Goal: Information Seeking & Learning: Check status

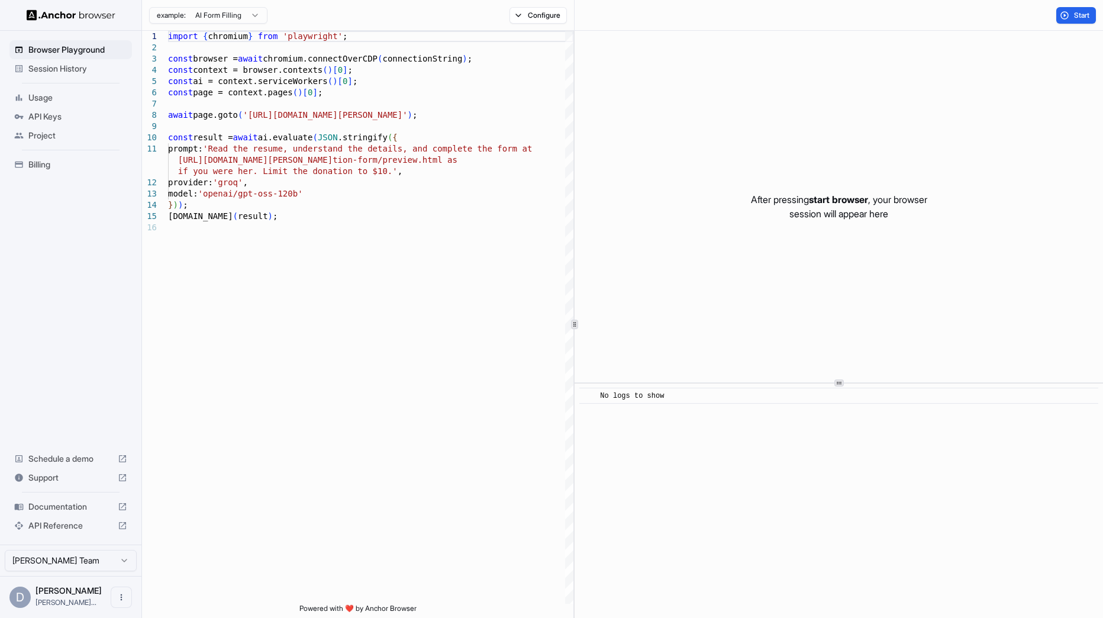
click at [75, 85] on ul "Browser Playground Session History Usage API Keys Project Billing" at bounding box center [71, 106] width 132 height 143
click at [77, 70] on span "Session History" at bounding box center [77, 69] width 99 height 12
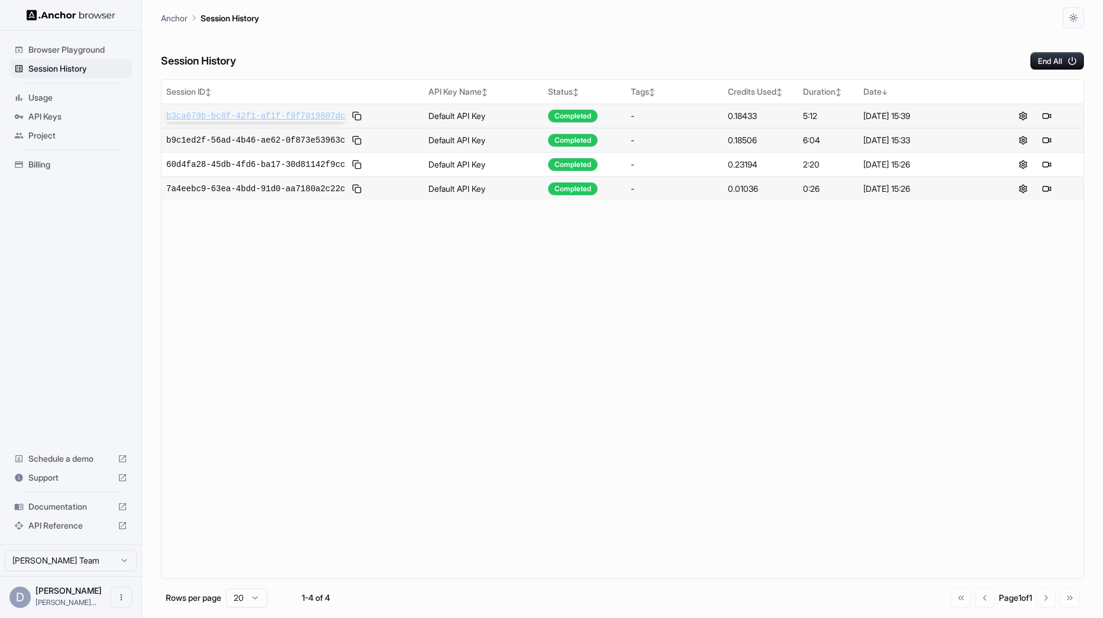
click at [290, 117] on span "b3ca679b-bc8f-42f1-af1f-f9f7019807dc" at bounding box center [255, 116] width 179 height 12
click at [70, 50] on span "Browser Playground" at bounding box center [77, 50] width 99 height 12
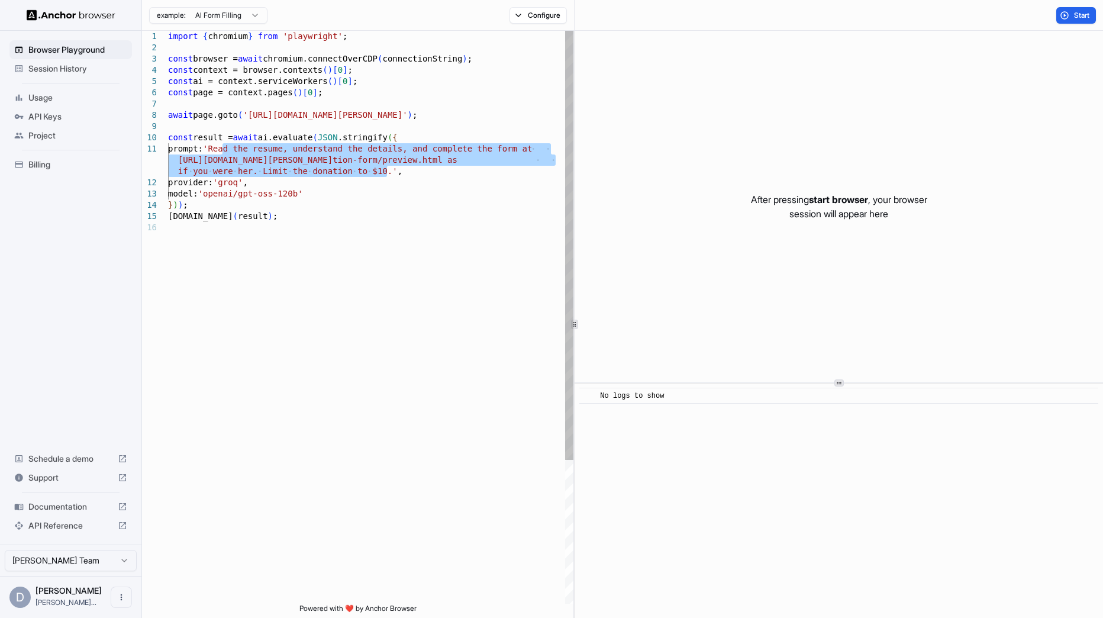
drag, startPoint x: 223, startPoint y: 146, endPoint x: 389, endPoint y: 174, distance: 168.0
click at [389, 174] on div "import { chromium } from 'playwright' ; const browser = await chromium.connectO…" at bounding box center [370, 413] width 405 height 764
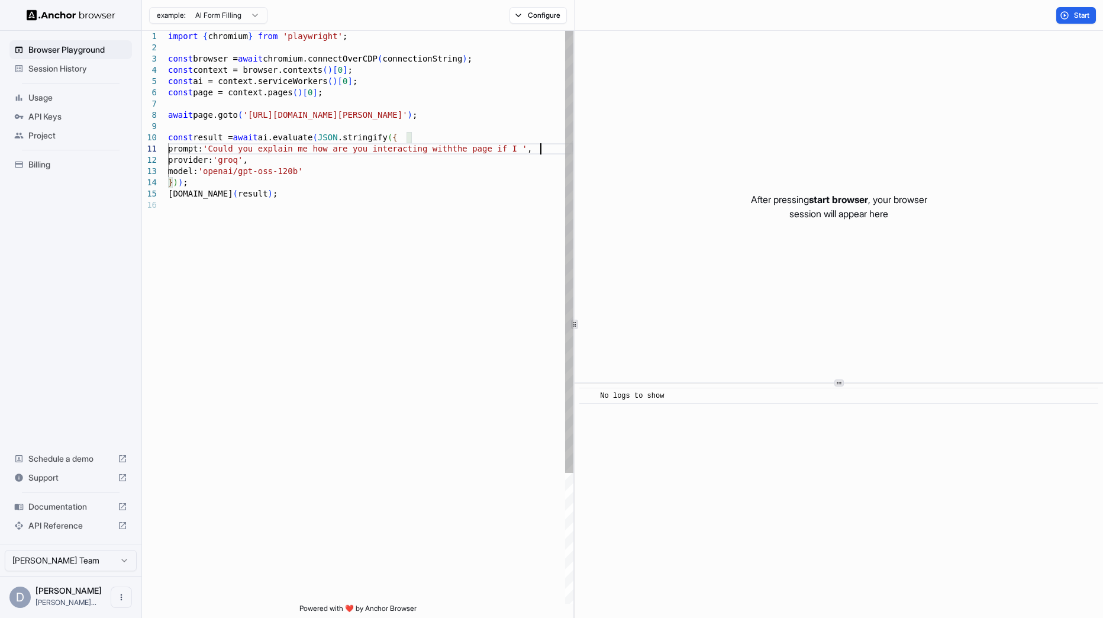
scroll to position [11, 0]
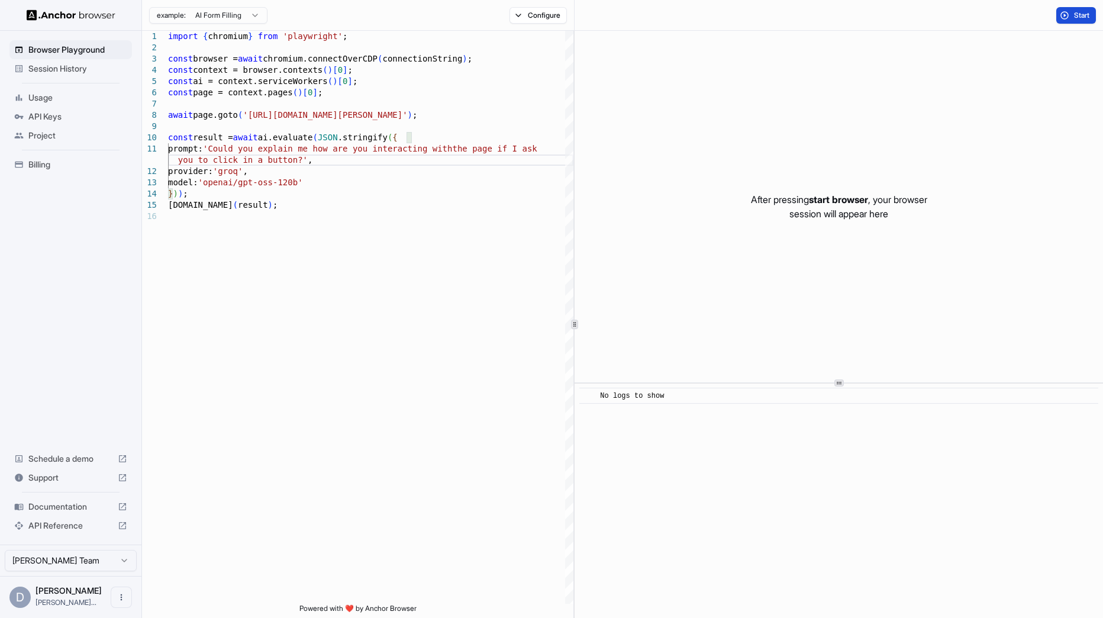
click at [1069, 10] on button "Start" at bounding box center [1076, 15] width 40 height 17
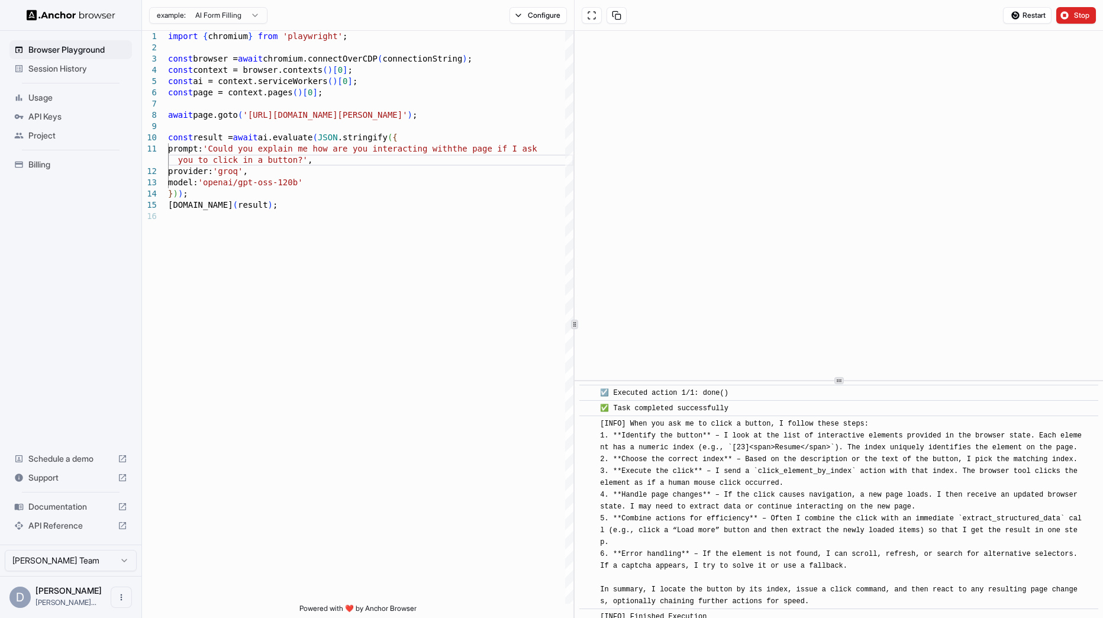
scroll to position [280, 0]
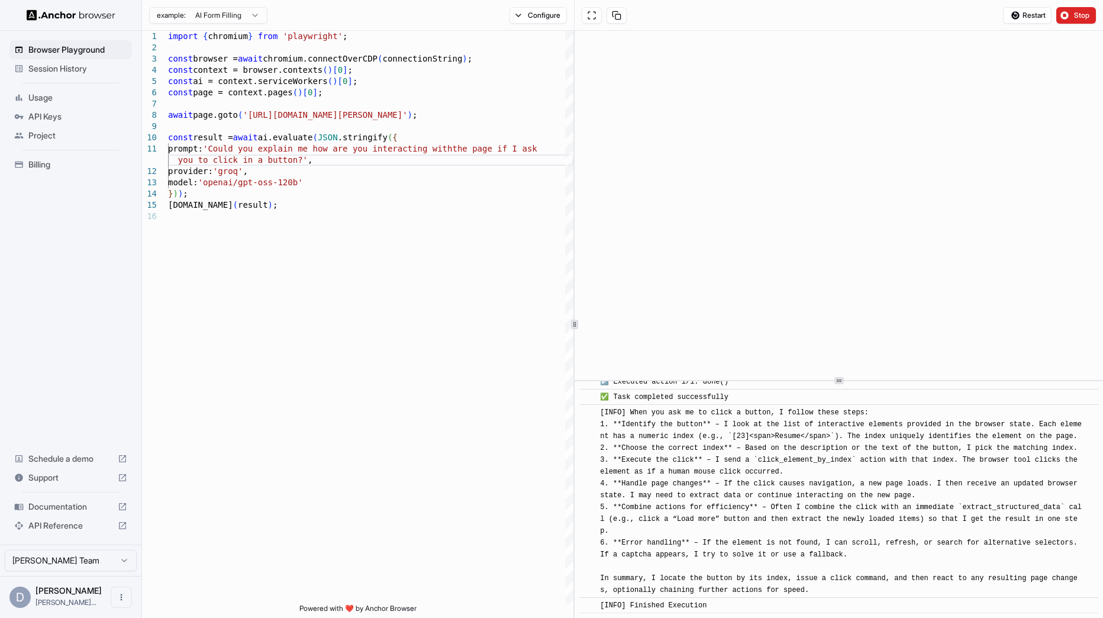
click at [726, 481] on span "[INFO] When you ask me to click a button, I follow these steps: 1. **Identify t…" at bounding box center [840, 501] width 481 height 186
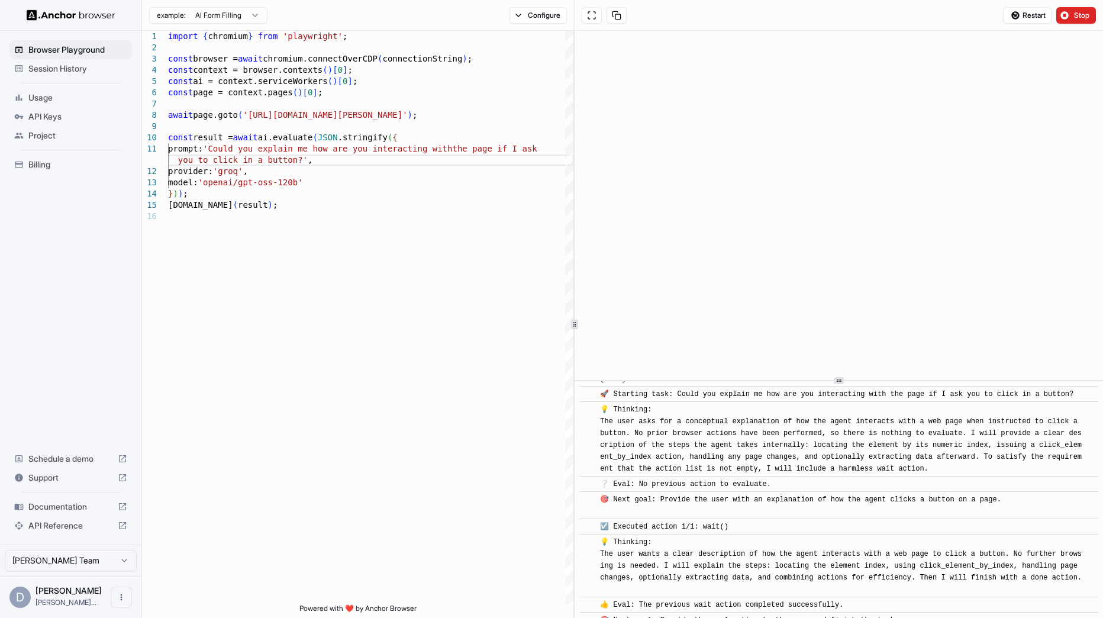
scroll to position [0, 0]
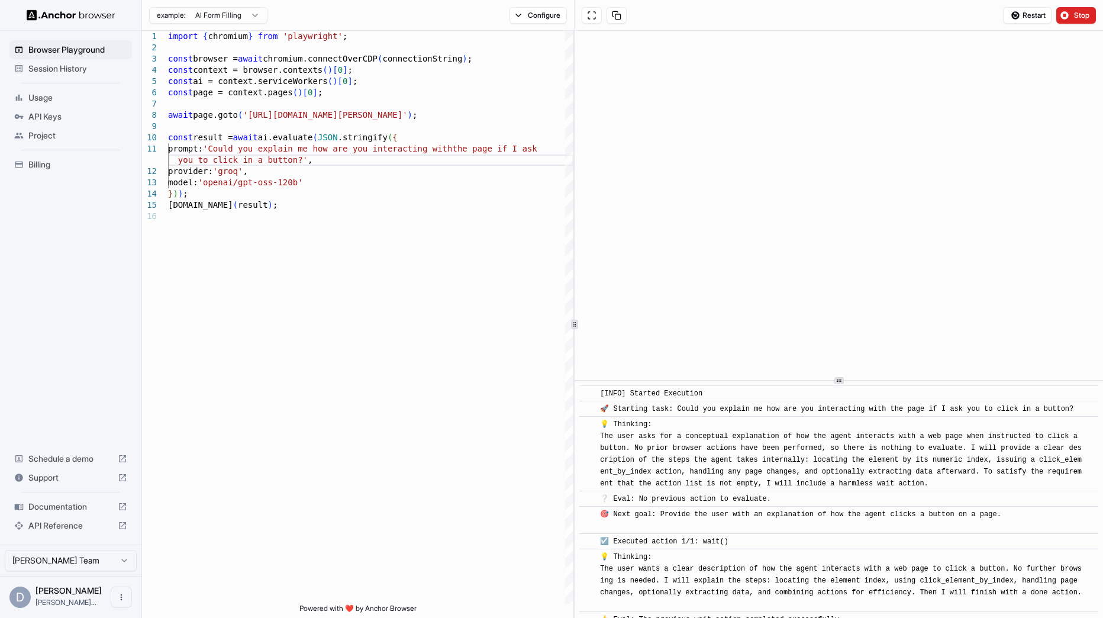
click at [738, 448] on span "💡 Thinking: The user asks for a conceptual explanation of how the agent interac…" at bounding box center [840, 453] width 481 height 67
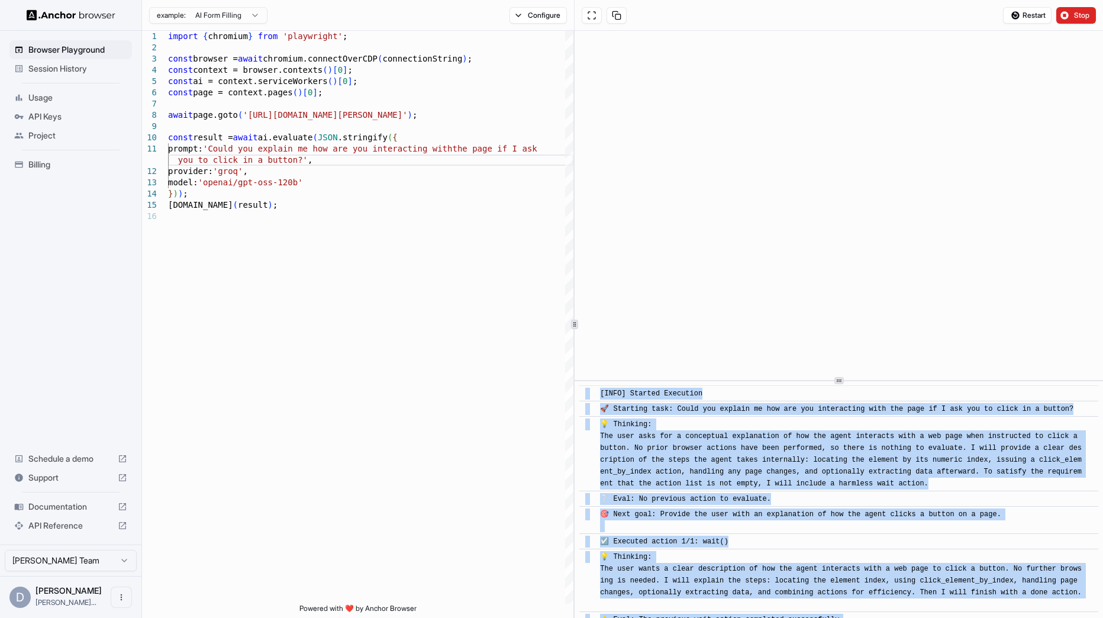
click at [738, 448] on span "💡 Thinking: The user asks for a conceptual explanation of how the agent interac…" at bounding box center [840, 453] width 481 height 67
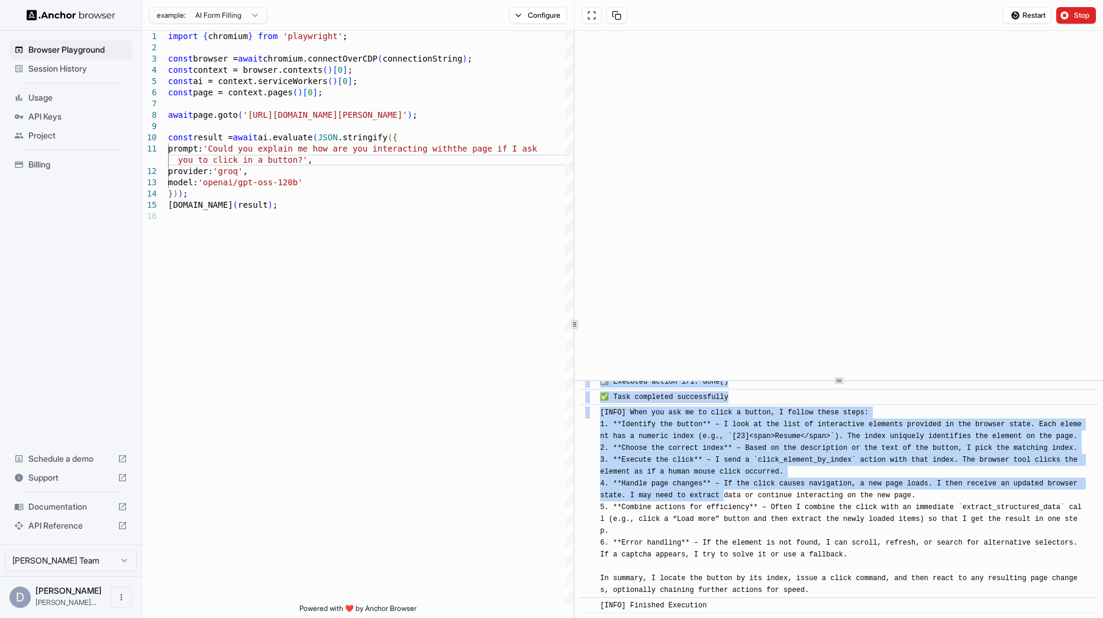
drag, startPoint x: 602, startPoint y: 396, endPoint x: 732, endPoint y: 702, distance: 332.9
click at [732, 617] on div "​ [INFO] Started Execution ​ 🚀 Starting task: Could you explain me how are you …" at bounding box center [838, 499] width 528 height 237
copy div "[LORE] Ipsumdo Sitametco ​ 🚀 Adipisci elit: Seddo eiu tempori ut lab etd mag al…"
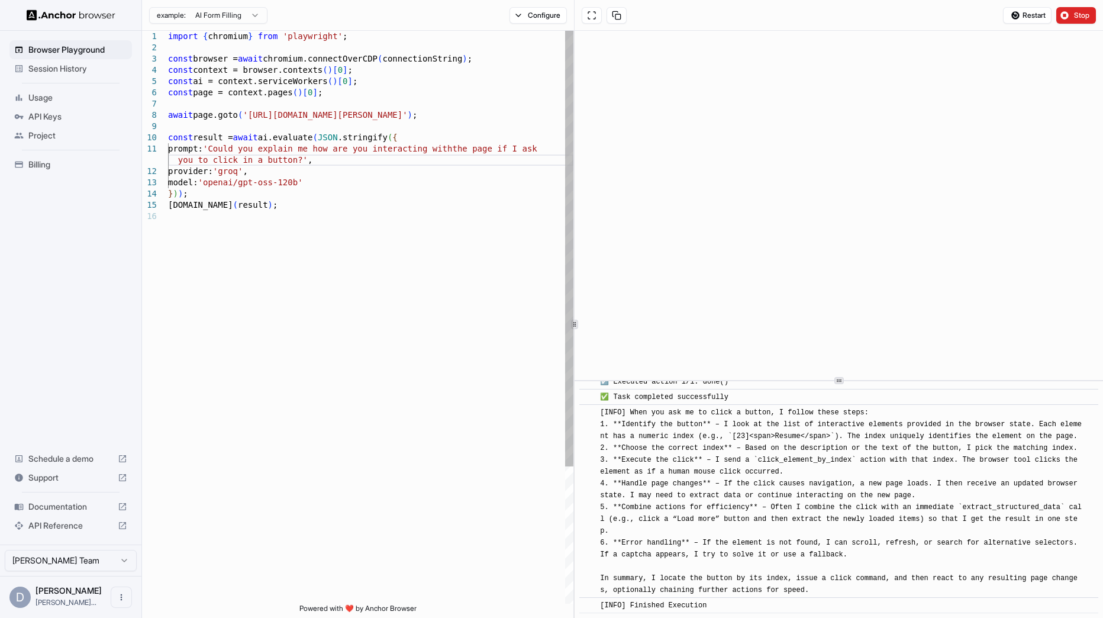
click at [168, 282] on div "import { chromium } from 'playwright' ; const browser = await chromium.connectO…" at bounding box center [370, 407] width 405 height 752
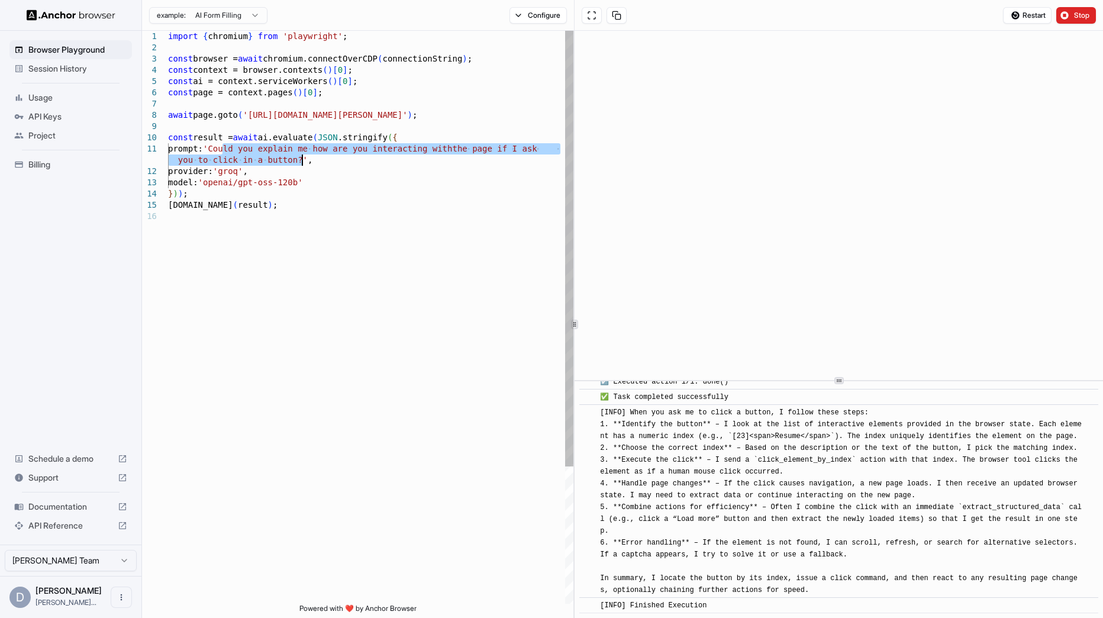
drag, startPoint x: 224, startPoint y: 147, endPoint x: 300, endPoint y: 160, distance: 76.7
click at [300, 160] on div "import { chromium } from 'playwright' ; const browser = await chromium.connectO…" at bounding box center [370, 407] width 405 height 752
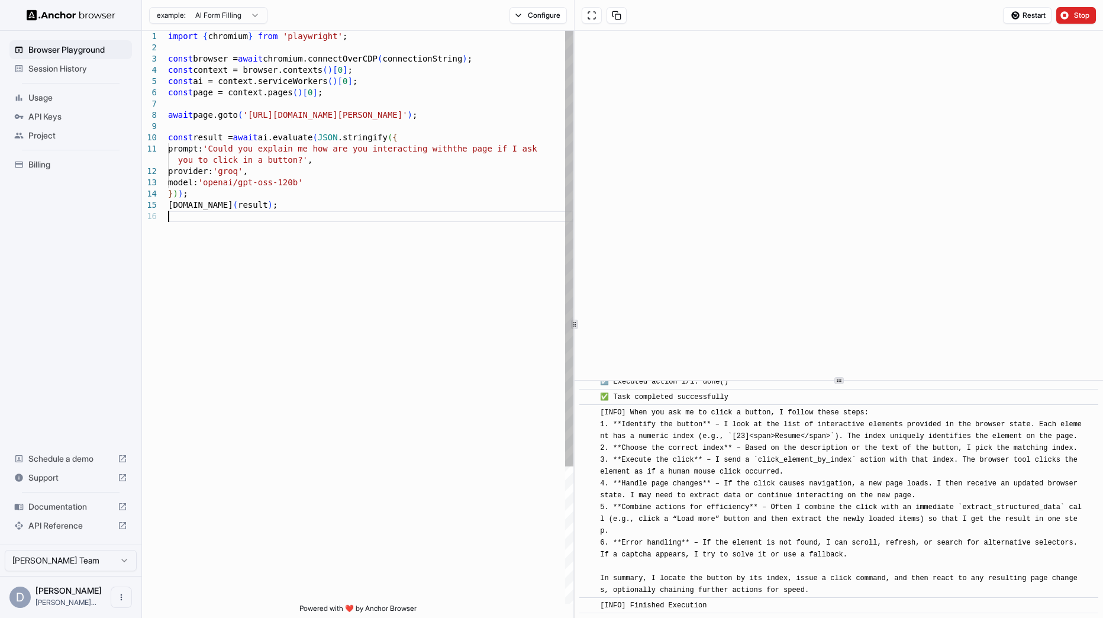
click at [176, 272] on div "import { chromium } from 'playwright' ; const browser = await chromium.connectO…" at bounding box center [370, 407] width 405 height 752
drag, startPoint x: 385, startPoint y: 148, endPoint x: 299, endPoint y: 161, distance: 87.4
click at [299, 161] on div "import { chromium } from 'playwright' ; const browser = await chromium.connectO…" at bounding box center [370, 407] width 405 height 752
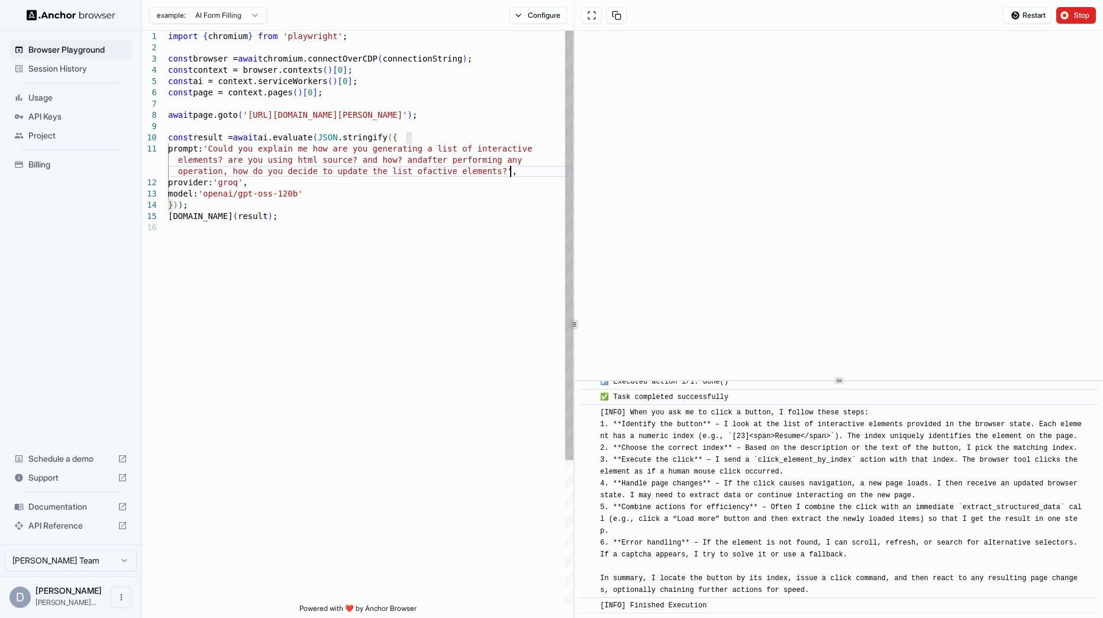
click at [316, 229] on div "import { chromium } from 'playwright' ; const browser = await chromium.connectO…" at bounding box center [370, 413] width 405 height 764
click at [1074, 15] on span "Stop" at bounding box center [1082, 15] width 17 height 9
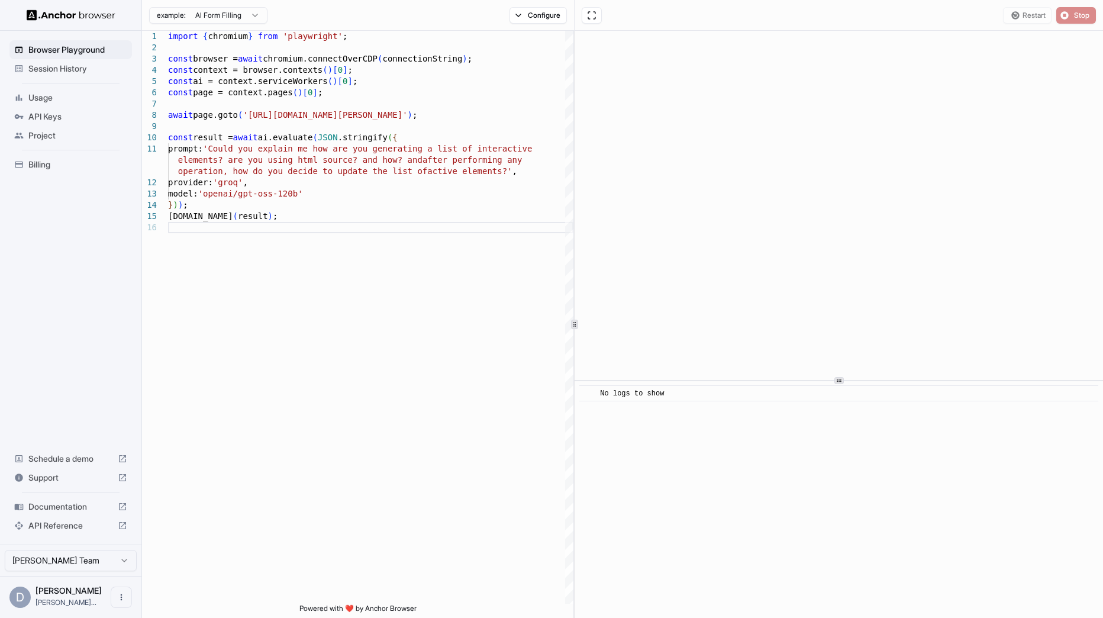
scroll to position [0, 0]
click at [437, 224] on div "import { chromium } from 'playwright' ; const browser = await chromium.connectO…" at bounding box center [370, 413] width 405 height 764
click at [535, 19] on button "Configure" at bounding box center [537, 15] width 57 height 17
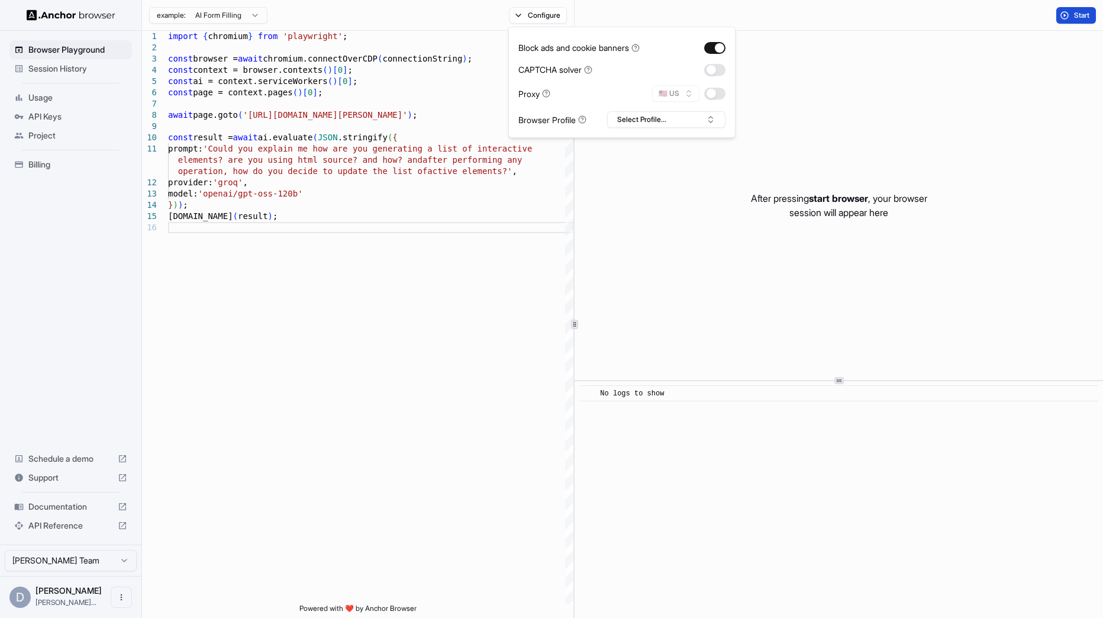
click at [1075, 12] on span "Start" at bounding box center [1082, 15] width 17 height 9
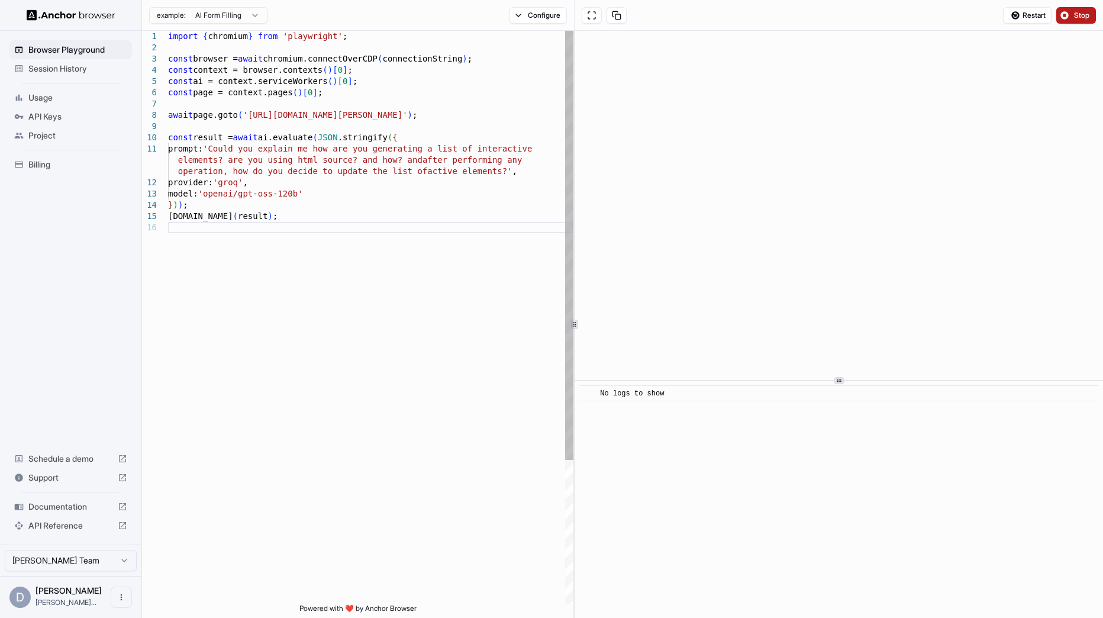
click at [174, 282] on div "import { chromium } from 'playwright' ; const browser = await chromium.connectO…" at bounding box center [370, 413] width 405 height 764
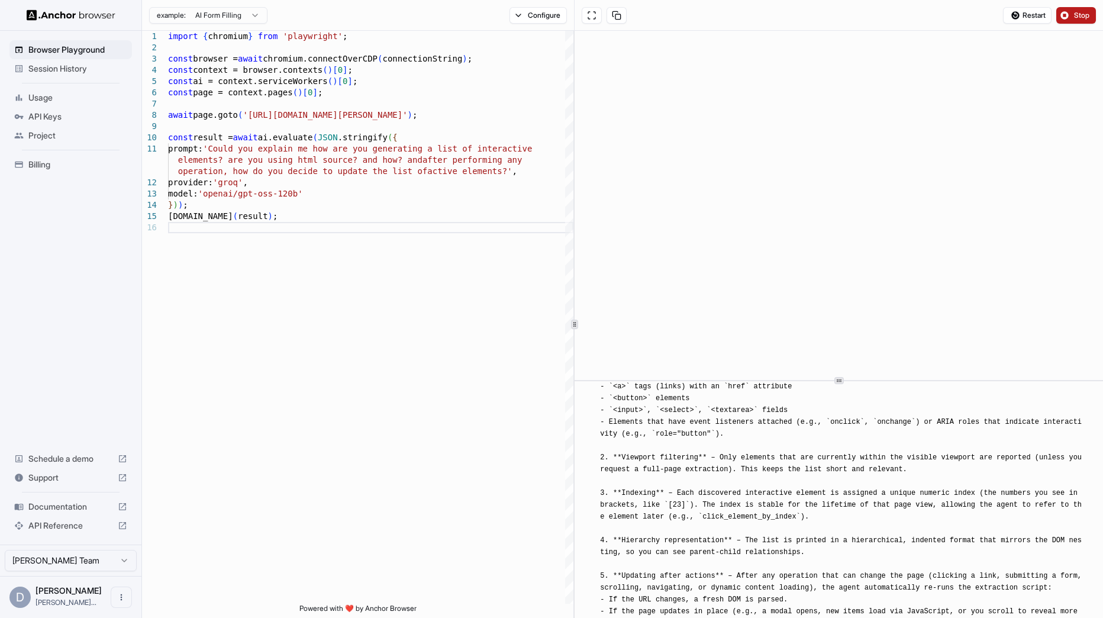
scroll to position [60, 0]
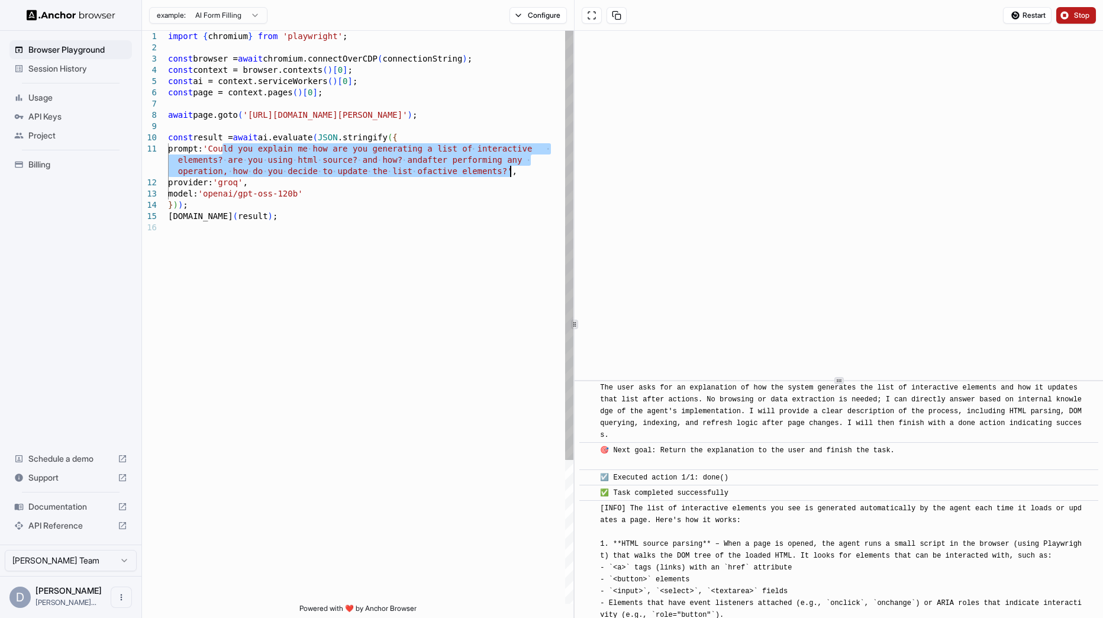
drag, startPoint x: 224, startPoint y: 147, endPoint x: 513, endPoint y: 168, distance: 289.4
click at [513, 168] on div "import { chromium } from 'playwright' ; const browser = await chromium.connectO…" at bounding box center [370, 413] width 405 height 764
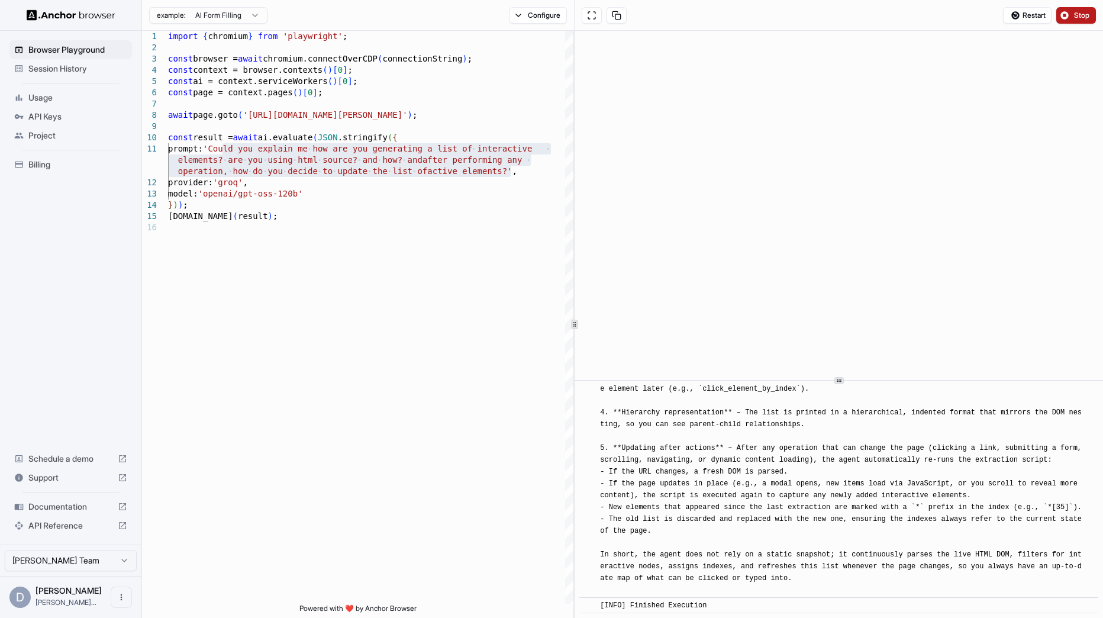
scroll to position [381, 0]
drag, startPoint x: 600, startPoint y: 393, endPoint x: 729, endPoint y: 610, distance: 252.5
click at [729, 610] on div "​ [INFO] Started Execution ​ 🚀 Starting task: Could you explain me how are you …" at bounding box center [838, 314] width 519 height 597
copy div "[LORE] Ipsumdo Sitametco ​ 🚀 Adipisci elit: Seddo eiu tempori ut lab etd mag al…"
click at [848, 613] on div "​ [INFO] Started Execution ​ 🚀 Starting task: Could you explain me how are you …" at bounding box center [838, 499] width 528 height 237
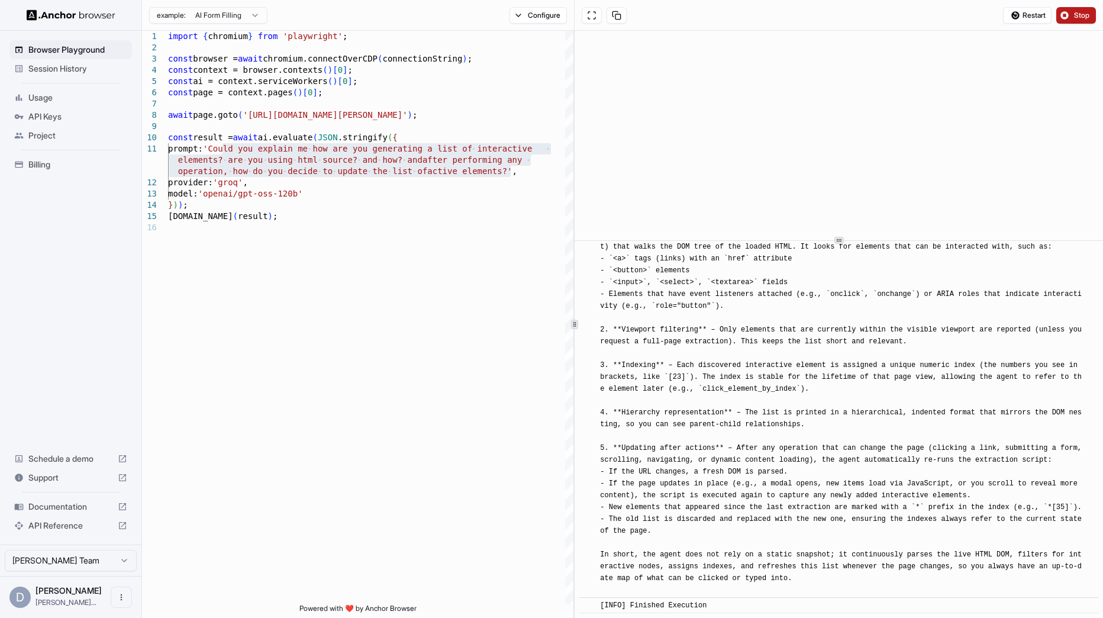
scroll to position [227, 0]
click at [834, 237] on div "​ [INFO] Started Execution ​ 🚀 Starting task: Could you explain me how are you …" at bounding box center [838, 324] width 528 height 587
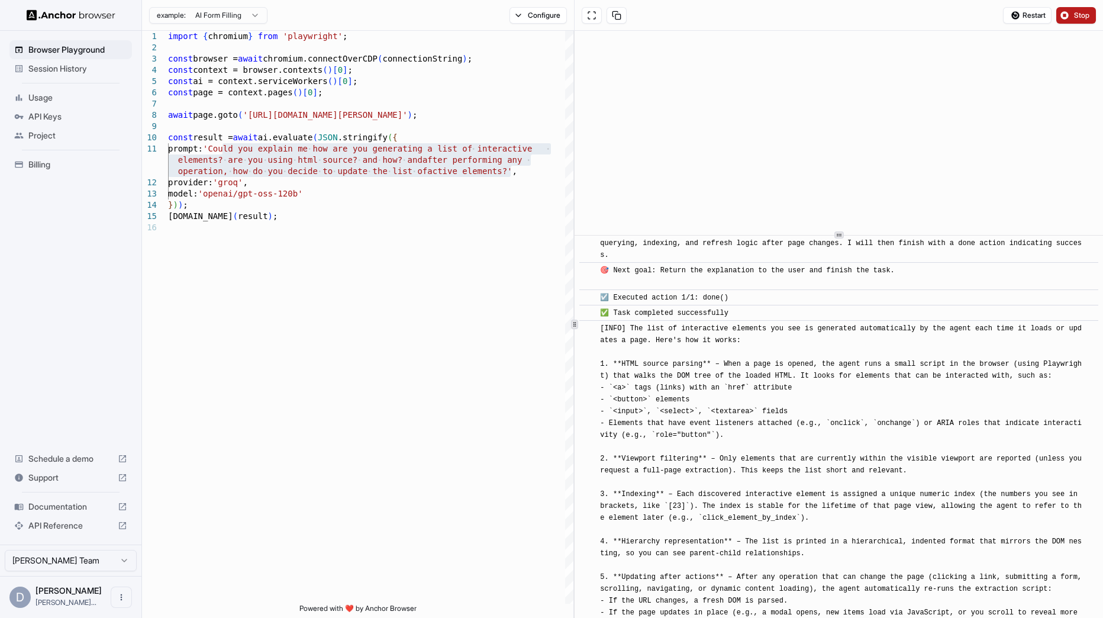
scroll to position [121, 0]
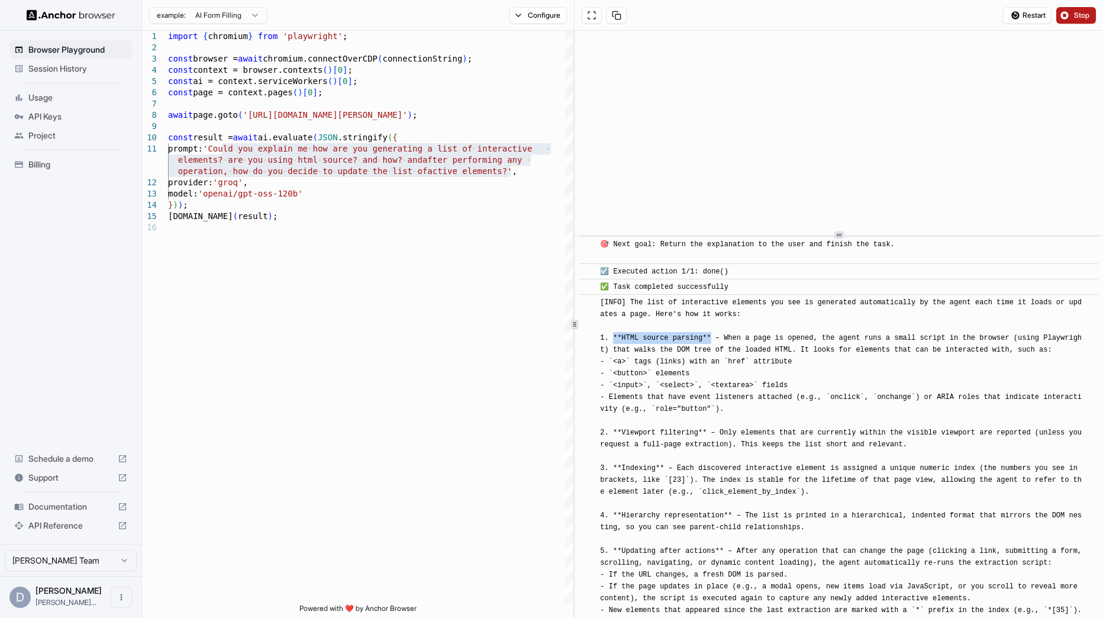
drag, startPoint x: 615, startPoint y: 337, endPoint x: 709, endPoint y: 338, distance: 94.7
click at [709, 338] on span "[INFO] The list of interactive elements you see is generated automatically by t…" at bounding box center [843, 497] width 486 height 399
click at [769, 318] on div "[INFO] The list of interactive elements you see is generated automatically by t…" at bounding box center [842, 497] width 485 height 402
drag, startPoint x: 613, startPoint y: 359, endPoint x: 802, endPoint y: 383, distance: 190.8
click at [802, 383] on div "[INFO] The list of interactive elements you see is generated automatically by t…" at bounding box center [842, 497] width 485 height 402
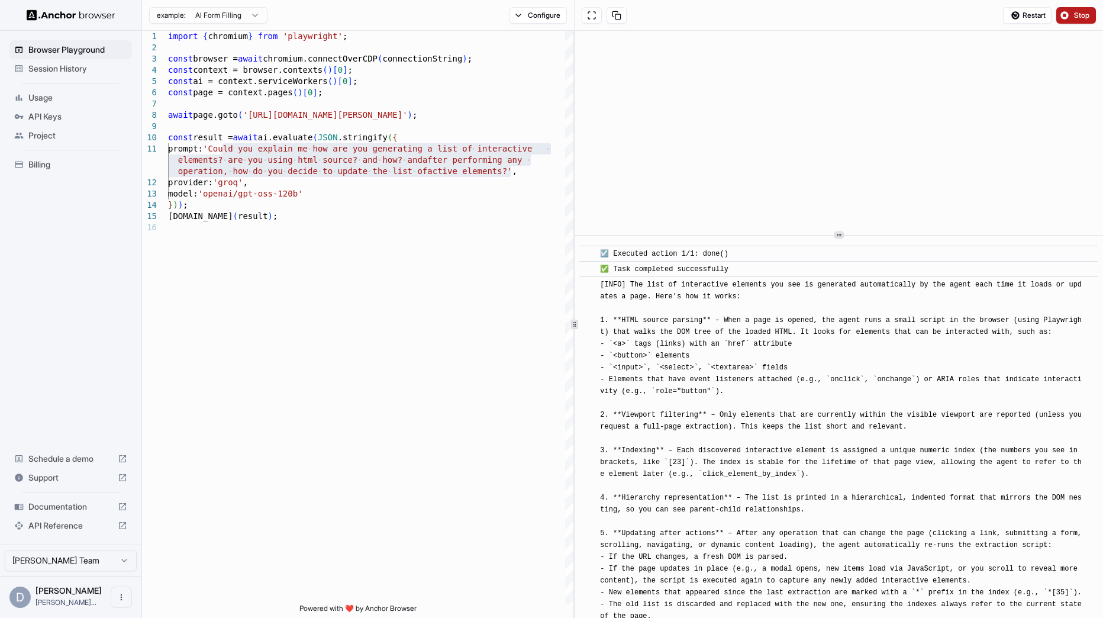
scroll to position [115, 0]
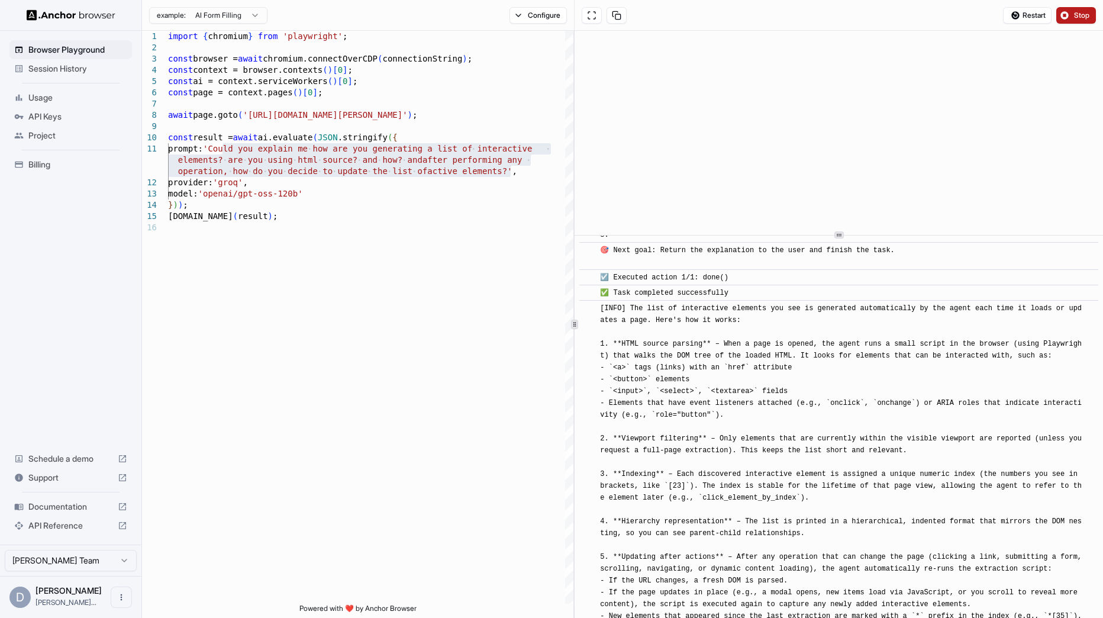
click at [868, 401] on span "[INFO] The list of interactive elements you see is generated automatically by t…" at bounding box center [843, 503] width 486 height 399
click at [868, 402] on span "[INFO] The list of interactive elements you see is generated automatically by t…" at bounding box center [843, 503] width 486 height 399
click at [916, 402] on span "[INFO] The list of interactive elements you see is generated automatically by t…" at bounding box center [843, 503] width 486 height 399
click at [919, 366] on div "[INFO] The list of interactive elements you see is generated automatically by t…" at bounding box center [842, 503] width 485 height 402
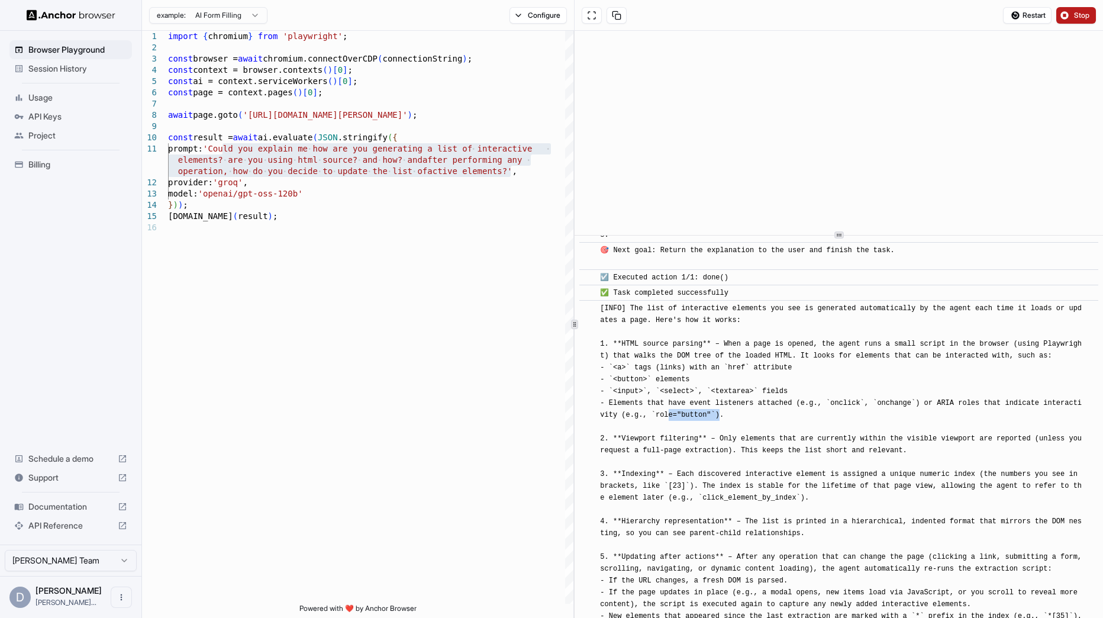
drag, startPoint x: 680, startPoint y: 412, endPoint x: 722, endPoint y: 415, distance: 41.5
click at [722, 415] on span "[INFO] The list of interactive elements you see is generated automatically by t…" at bounding box center [843, 503] width 486 height 399
drag, startPoint x: 622, startPoint y: 336, endPoint x: 746, endPoint y: 420, distance: 150.4
click at [746, 420] on div "[INFO] The list of interactive elements you see is generated automatically by t…" at bounding box center [842, 503] width 485 height 402
click at [754, 370] on span "[INFO] The list of interactive elements you see is generated automatically by t…" at bounding box center [843, 503] width 486 height 399
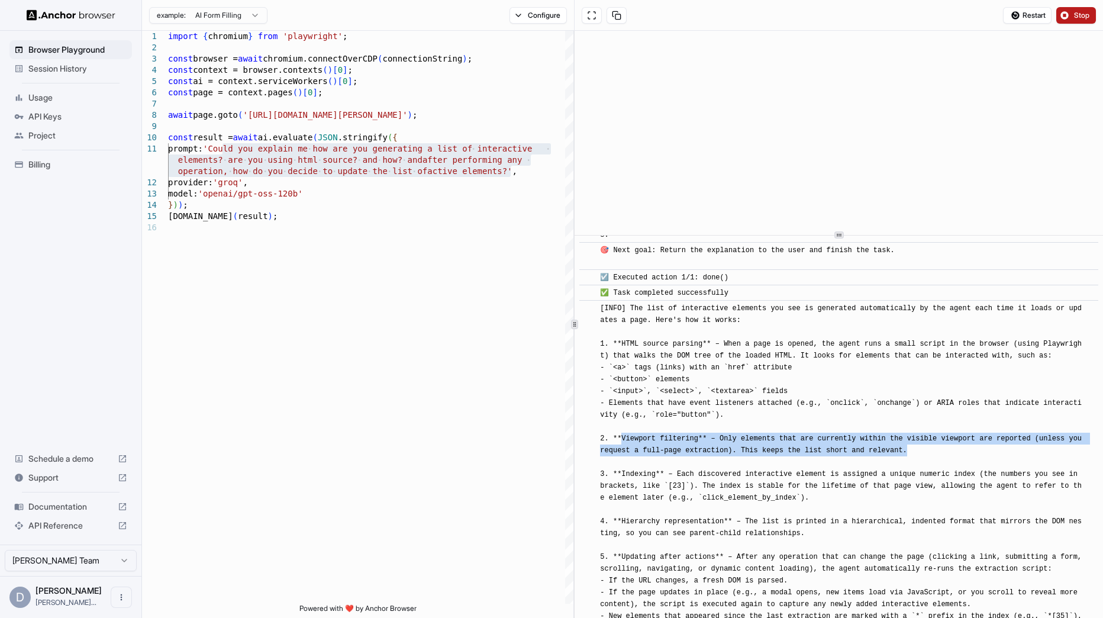
drag, startPoint x: 767, startPoint y: 458, endPoint x: 970, endPoint y: 455, distance: 203.5
click at [970, 455] on div "[INFO] The list of interactive elements you see is generated automatically by t…" at bounding box center [842, 503] width 485 height 402
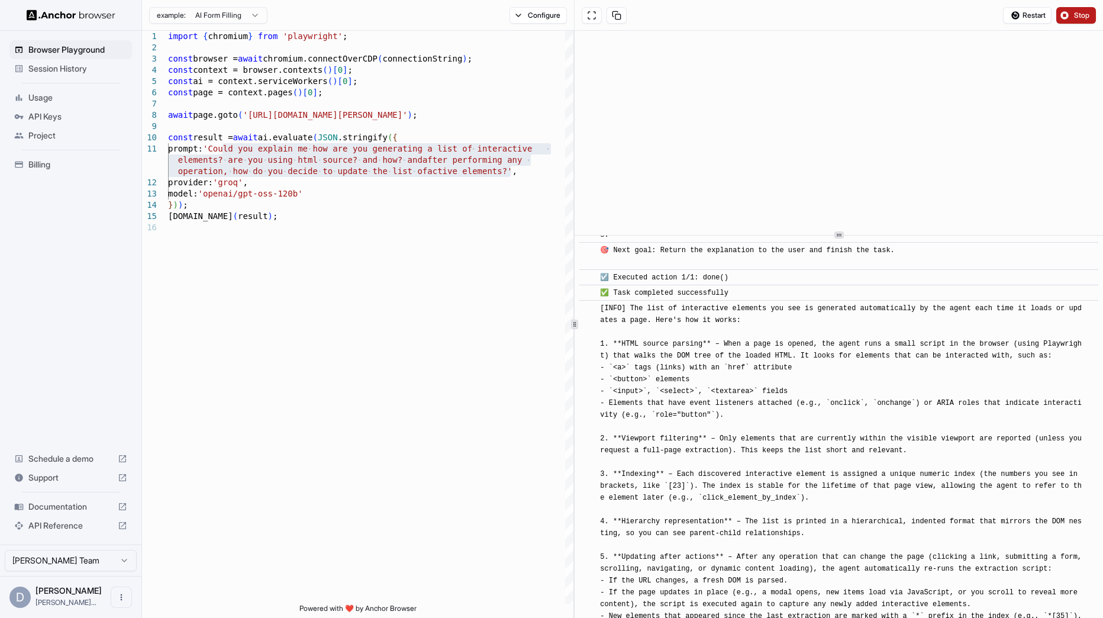
click at [917, 448] on div "[INFO] The list of interactive elements you see is generated automatically by t…" at bounding box center [842, 503] width 485 height 402
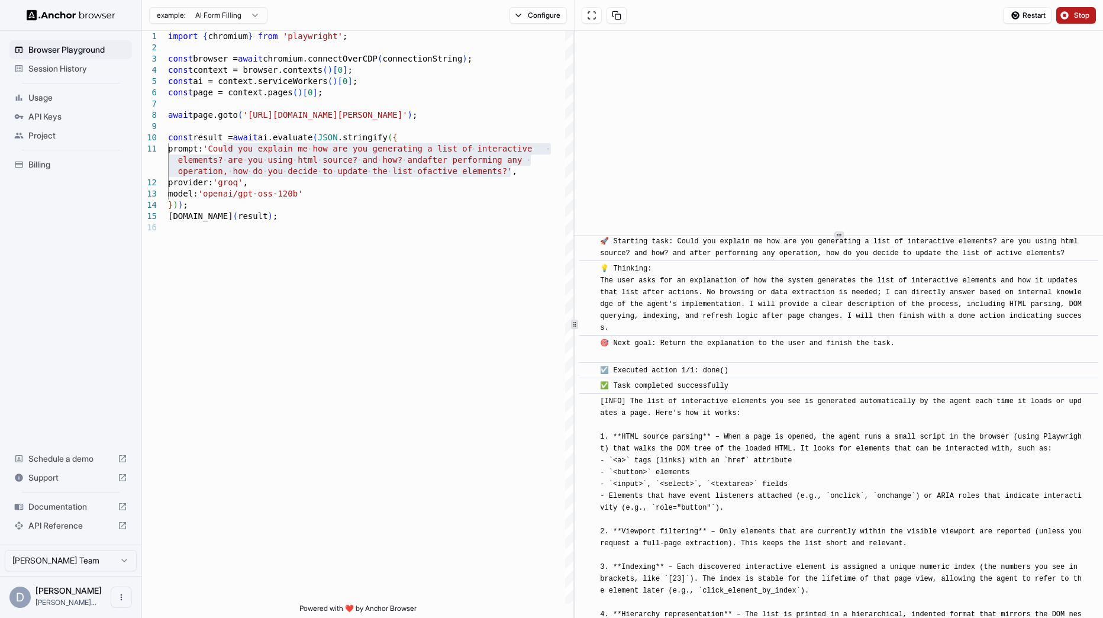
scroll to position [0, 0]
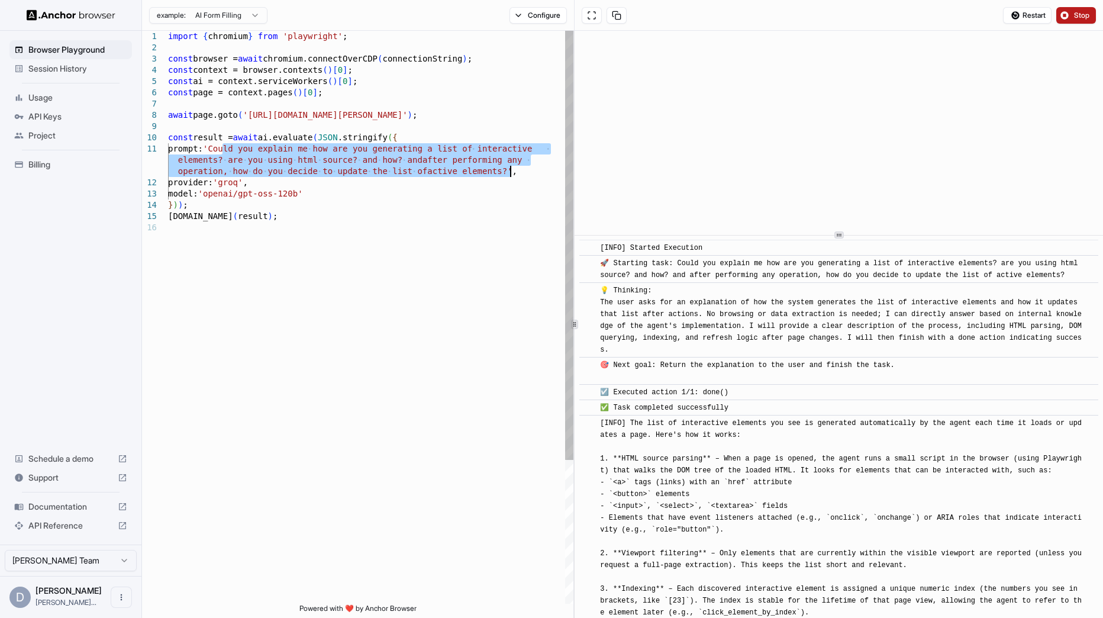
click at [383, 160] on div "import { chromium } from 'playwright' ; const browser = await chromium.connectO…" at bounding box center [370, 413] width 405 height 764
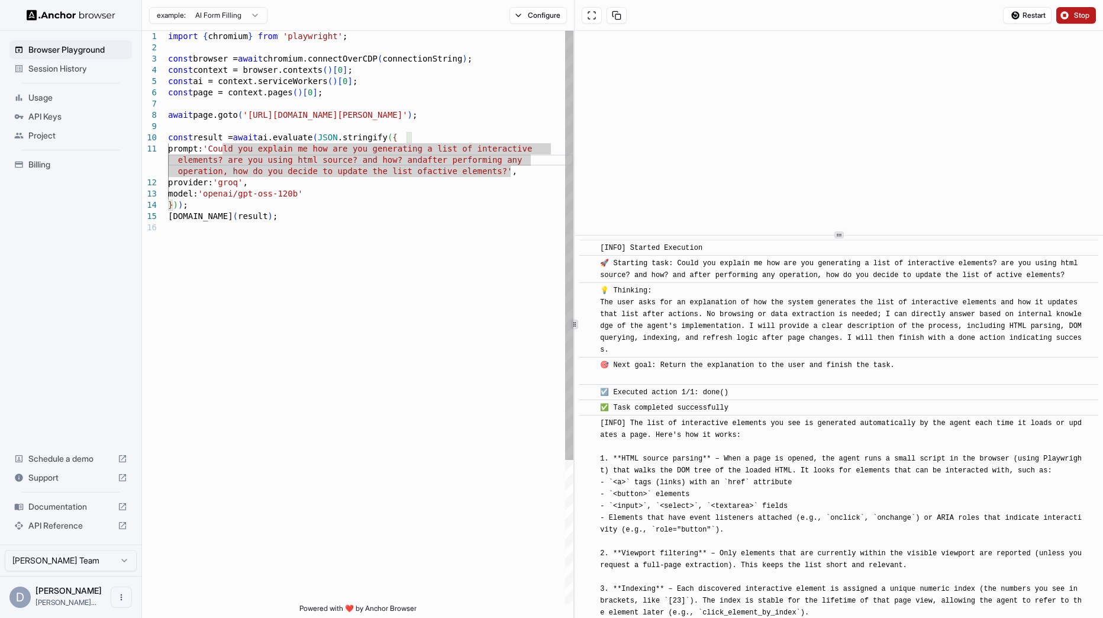
click at [225, 149] on div "import { chromium } from 'playwright' ; const browser = await chromium.connectO…" at bounding box center [370, 413] width 405 height 764
click at [277, 150] on div "import { chromium } from 'playwright' ; const browser = await chromium.connectO…" at bounding box center [370, 413] width 405 height 764
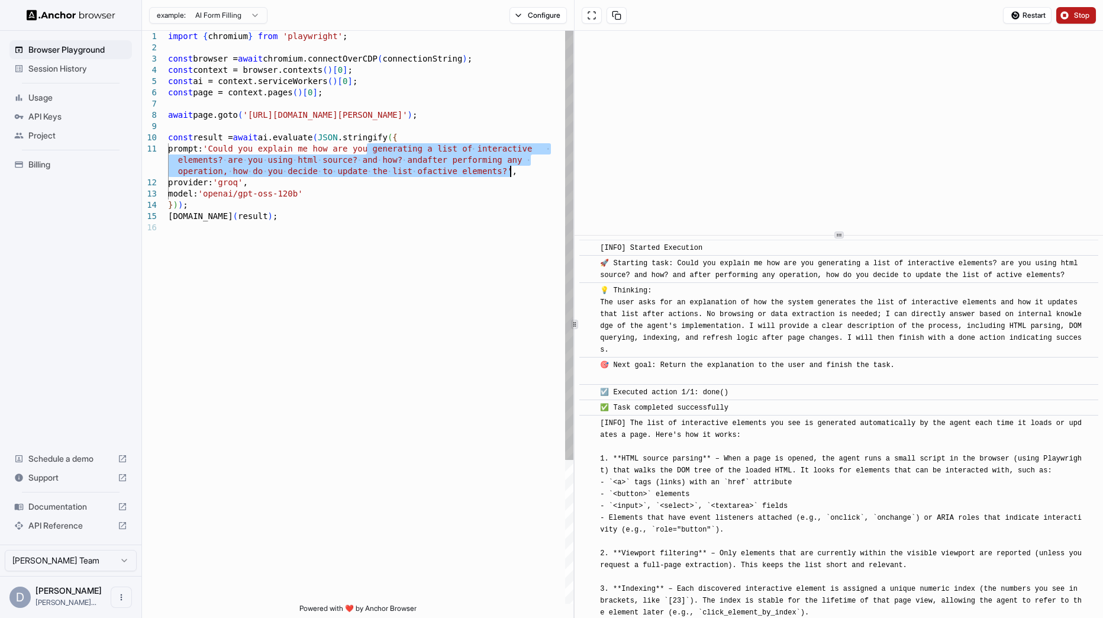
drag, startPoint x: 367, startPoint y: 146, endPoint x: 509, endPoint y: 174, distance: 144.1
click at [509, 174] on div "import { chromium } from 'playwright' ; const browser = await chromium.connectO…" at bounding box center [370, 413] width 405 height 764
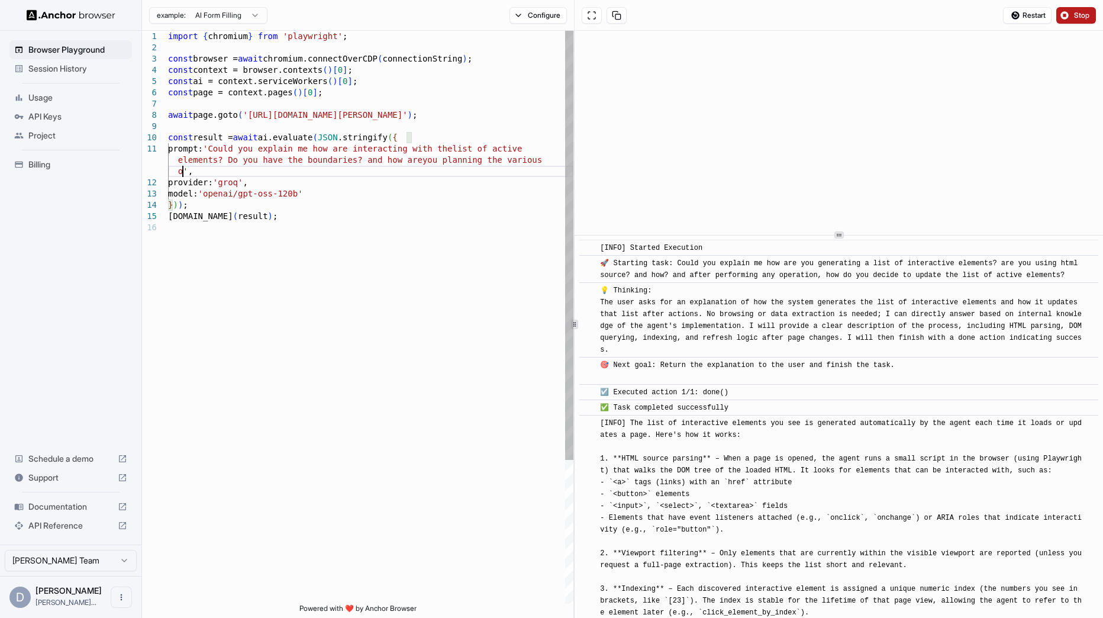
scroll to position [22, 0]
click at [1083, 13] on span "Stop" at bounding box center [1082, 15] width 17 height 9
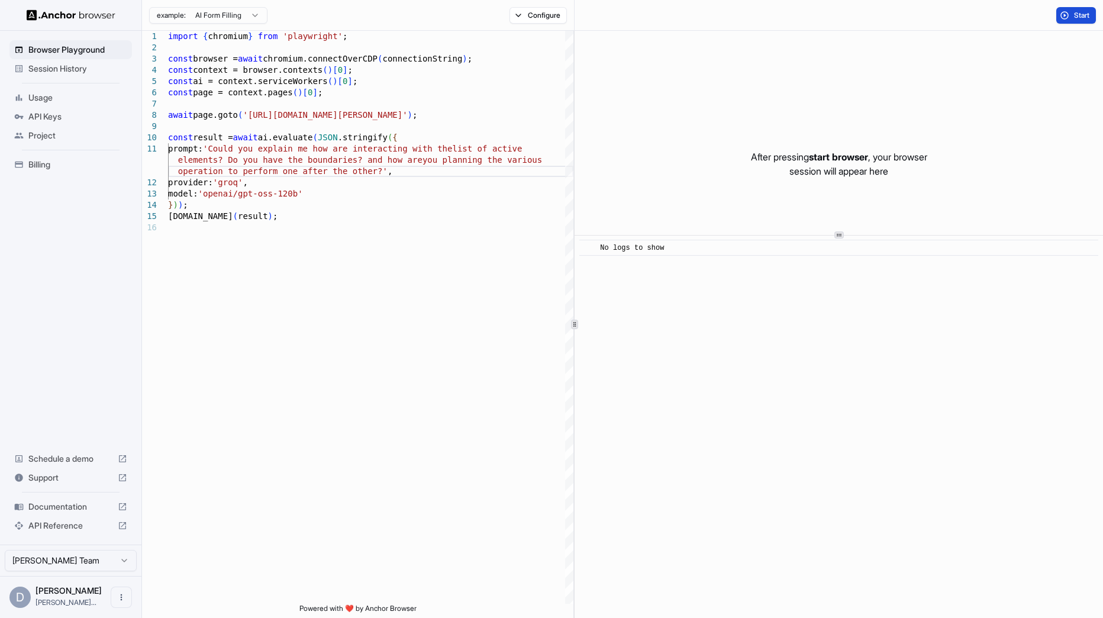
click at [1083, 13] on span "Start" at bounding box center [1082, 15] width 17 height 9
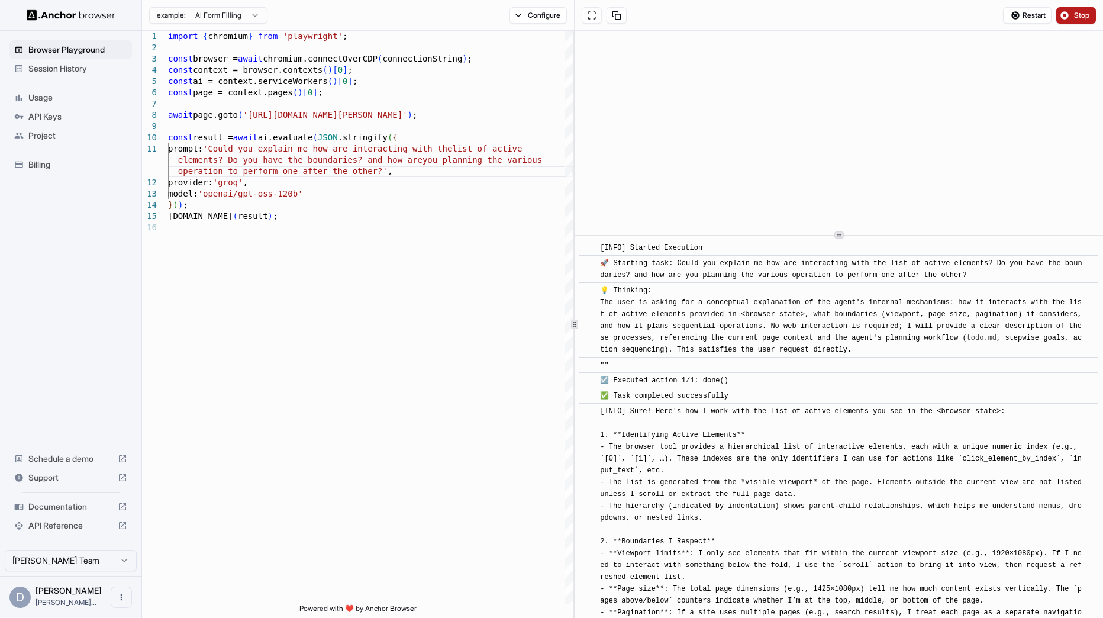
scroll to position [315, 0]
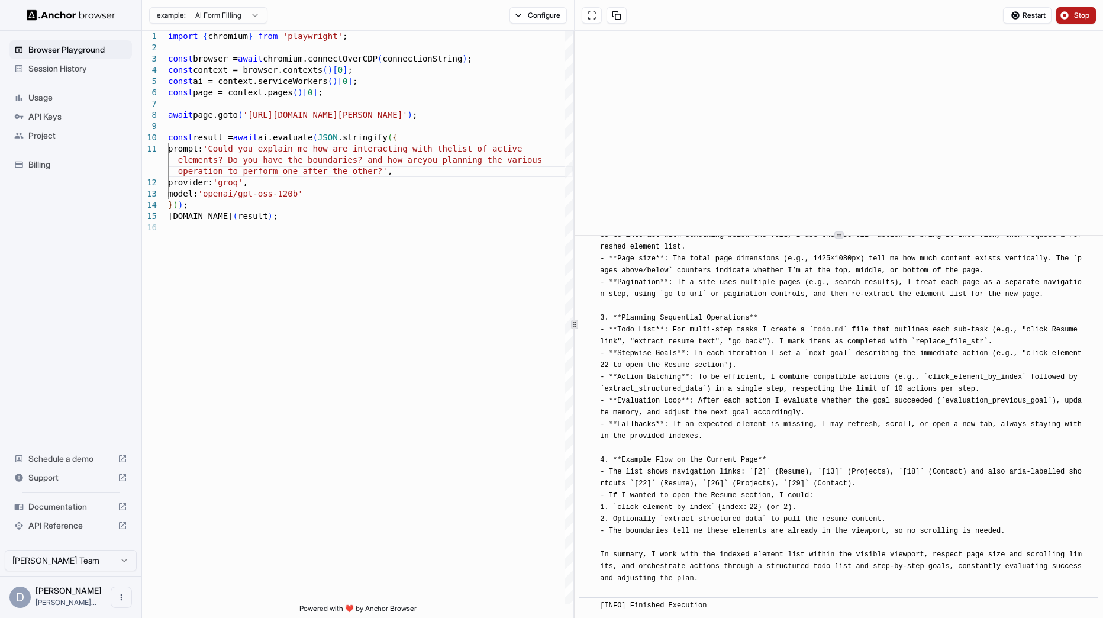
click at [596, 406] on div "​ [INFO] Sure! Here's how I work with the list of active elements you see in th…" at bounding box center [838, 335] width 519 height 525
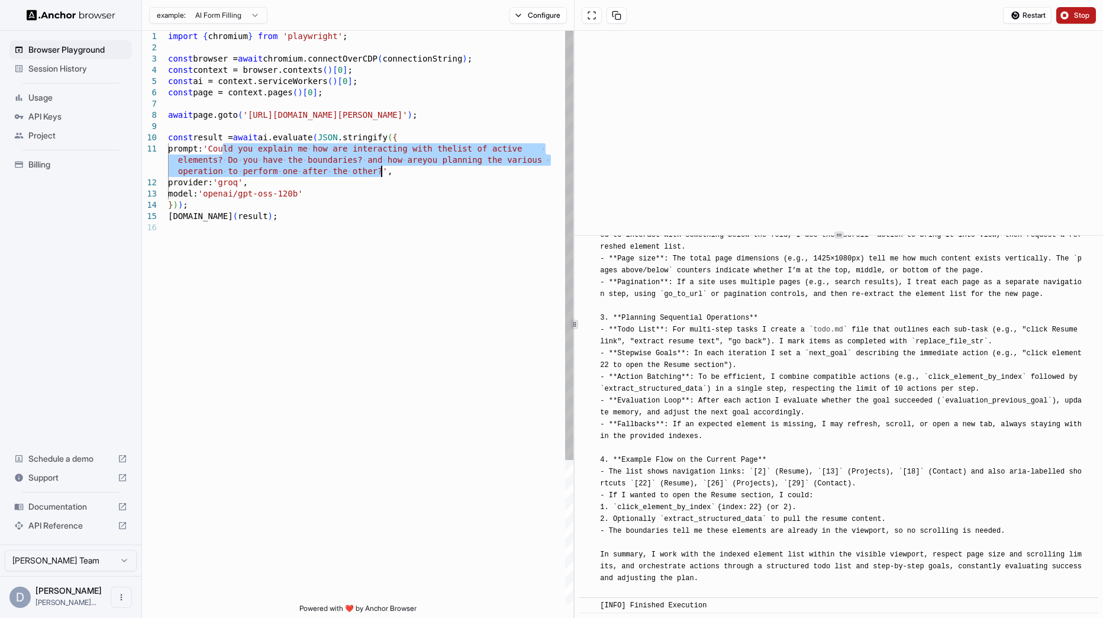
drag, startPoint x: 222, startPoint y: 147, endPoint x: 382, endPoint y: 171, distance: 162.0
click at [382, 171] on div "import { chromium } from 'playwright' ; const browser = await chromium.connectO…" at bounding box center [370, 413] width 405 height 764
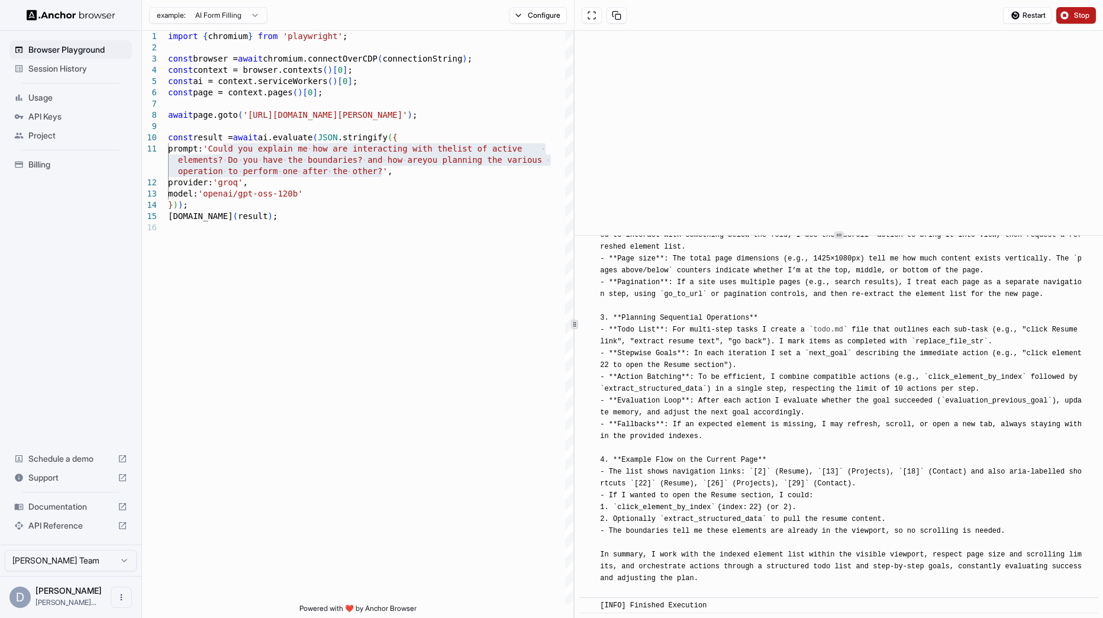
click at [632, 371] on div "[INFO] Sure! Here's how I work with the list of active elements you see in the …" at bounding box center [842, 335] width 485 height 521
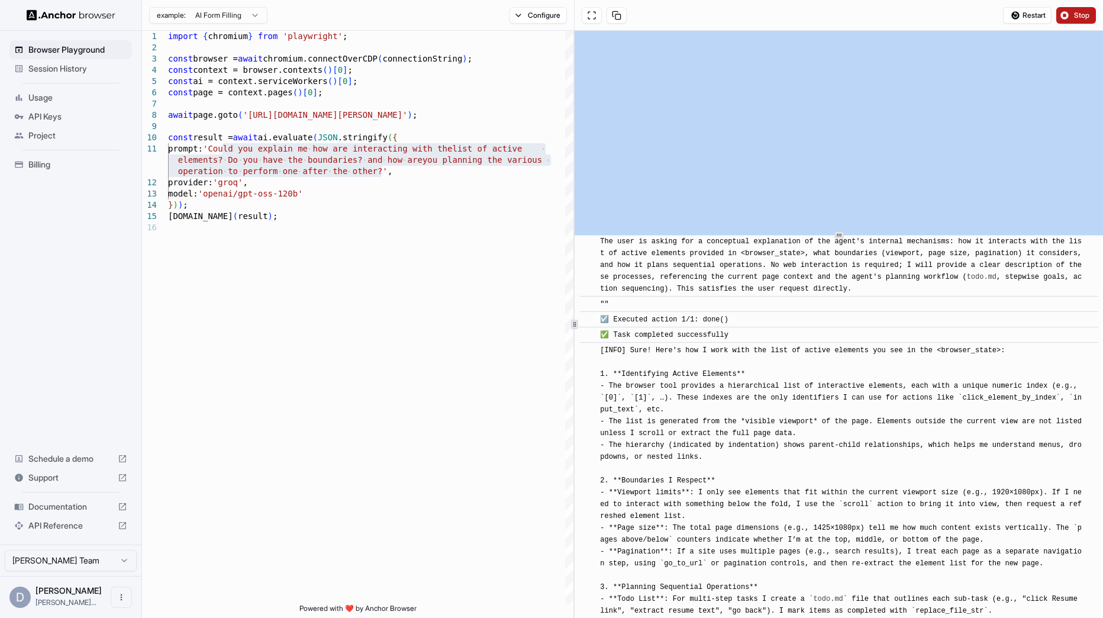
scroll to position [0, 0]
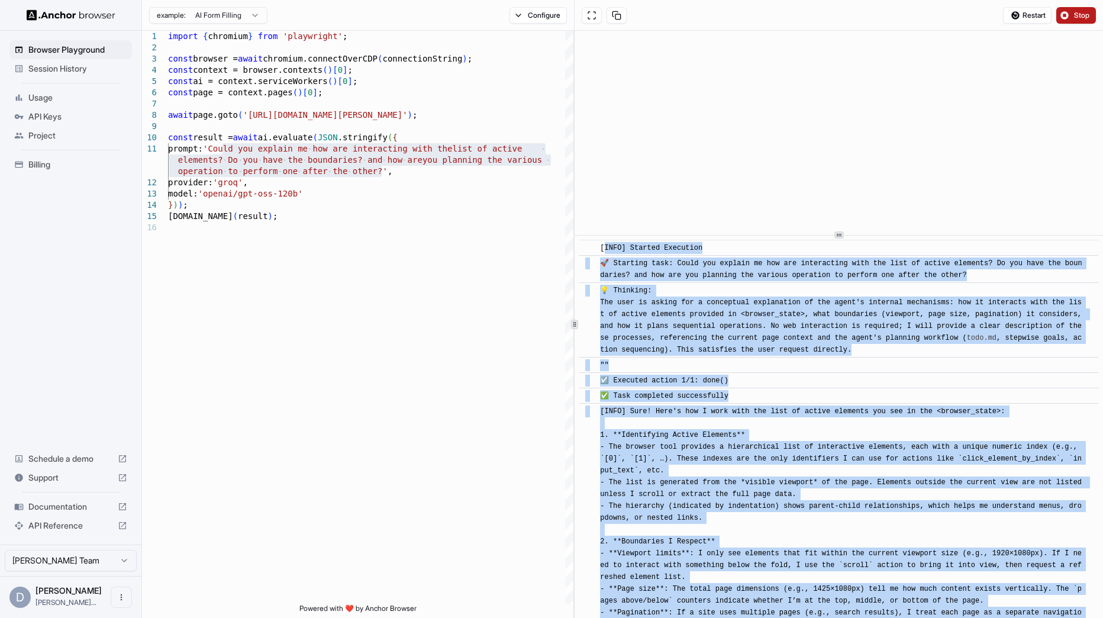
drag, startPoint x: 707, startPoint y: 575, endPoint x: 604, endPoint y: 249, distance: 342.0
click at [604, 249] on div "​ [INFO] Started Execution ​ 🚀 Starting task: Could you explain me how are inte…" at bounding box center [838, 591] width 519 height 703
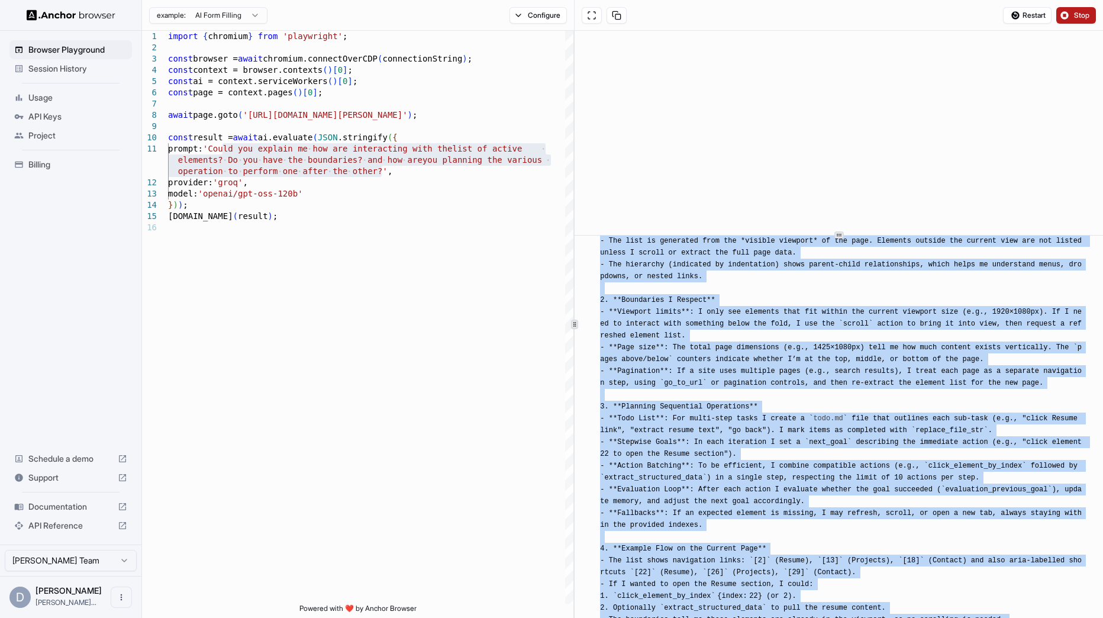
scroll to position [330, 0]
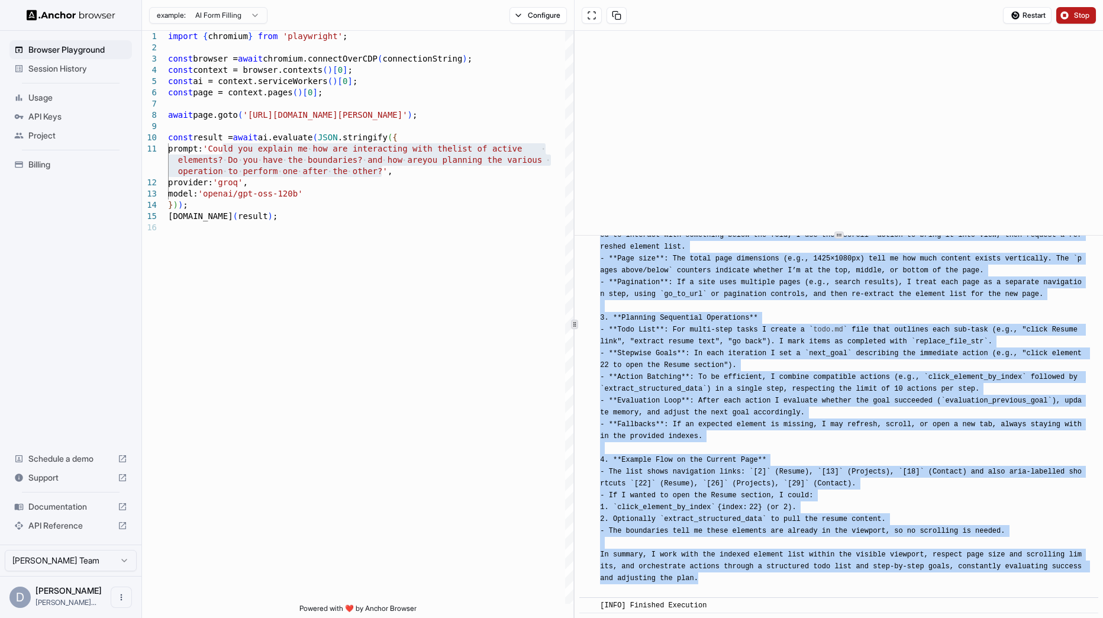
copy div "[LORE] Ipsumdo Sitametco ​ 🚀 Adipisci elit: Seddo eiu tempori ut lab etd magnaa…"
click at [1066, 19] on button "Stop" at bounding box center [1076, 15] width 40 height 17
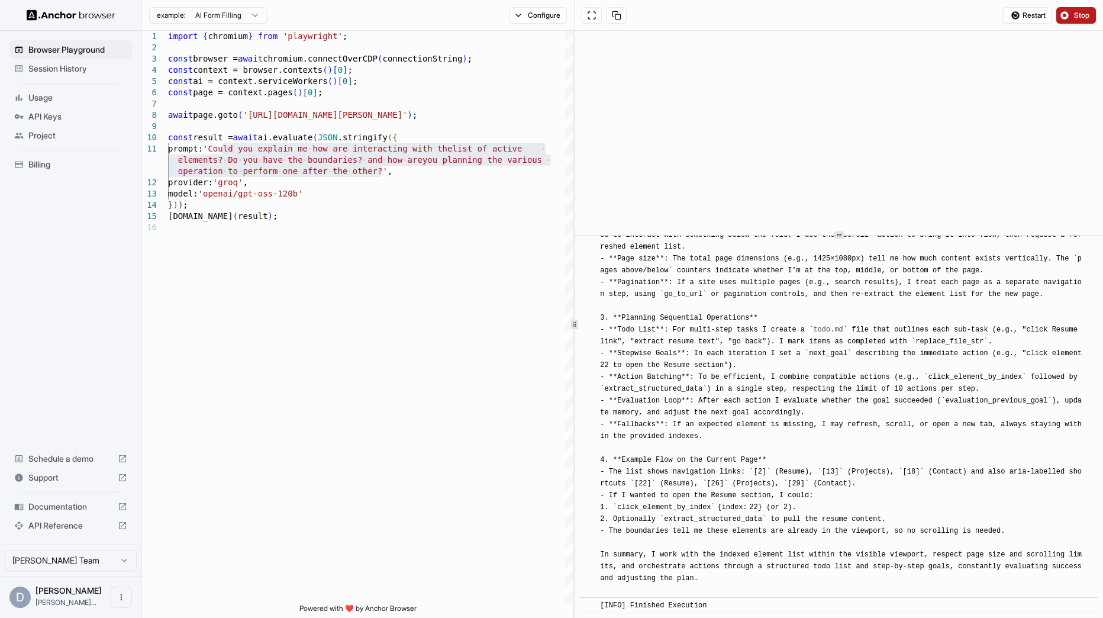
scroll to position [0, 0]
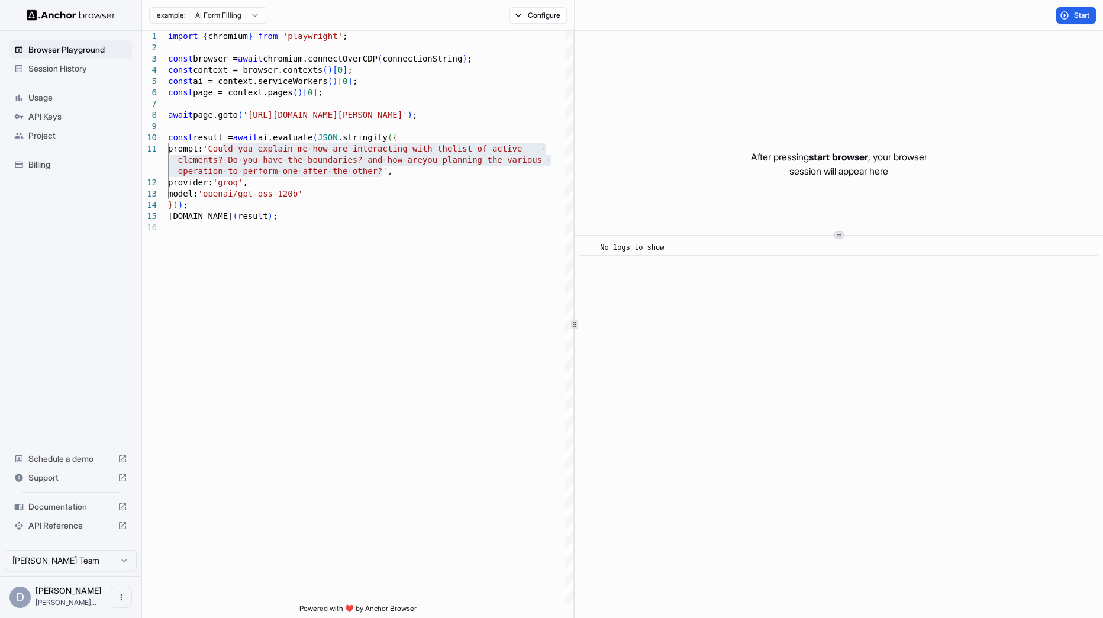
click at [70, 61] on div "Session History" at bounding box center [70, 68] width 122 height 19
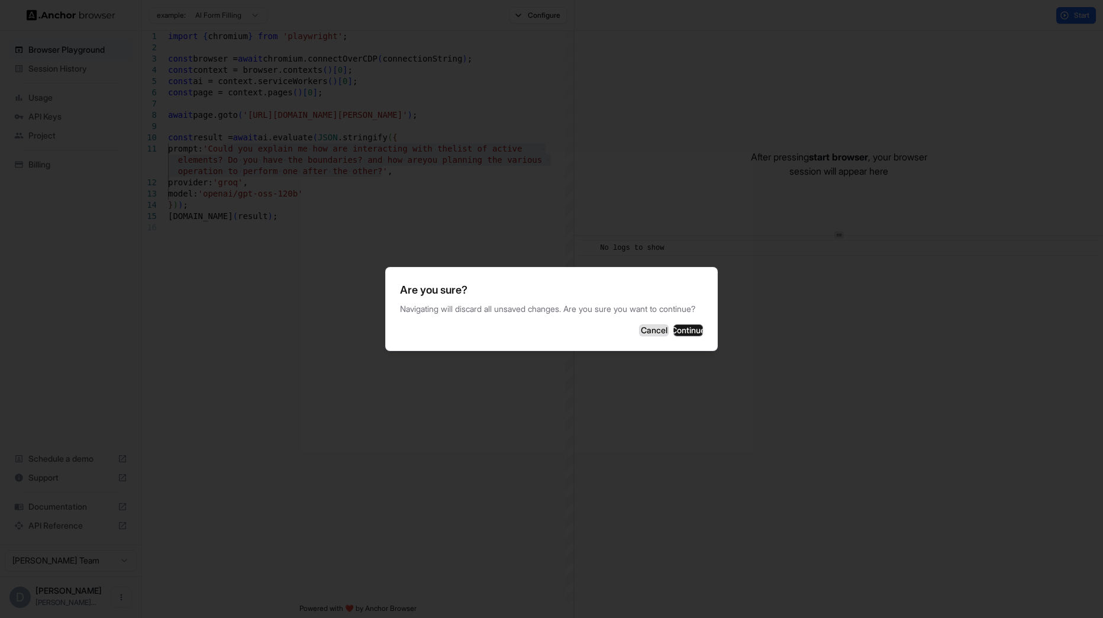
click at [639, 336] on button "Cancel" at bounding box center [654, 330] width 30 height 12
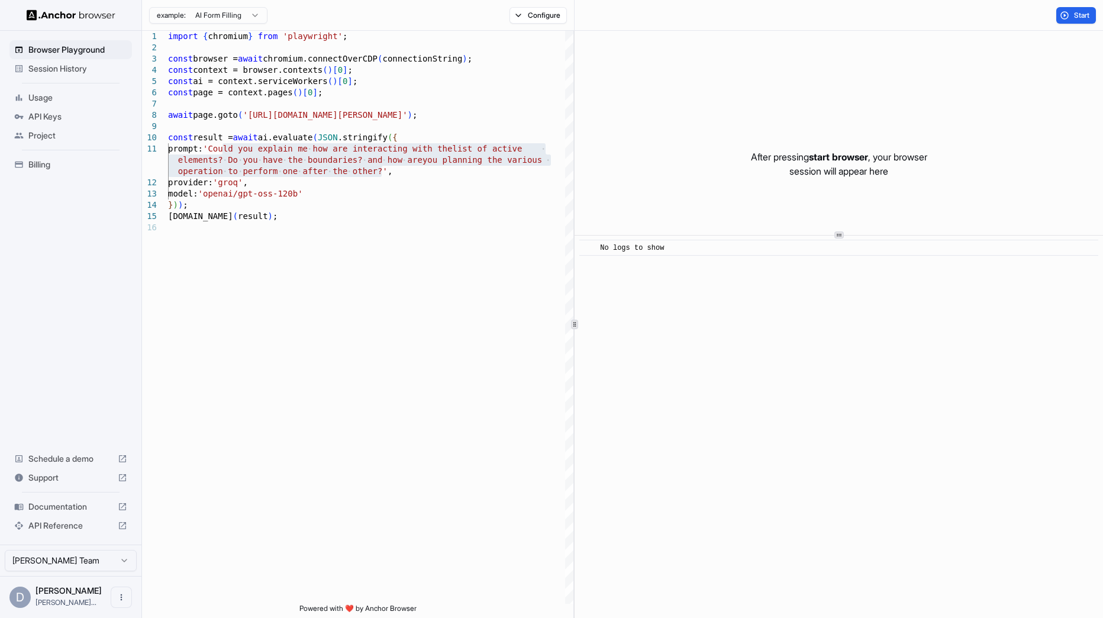
click at [63, 74] on div "Session History" at bounding box center [70, 68] width 122 height 19
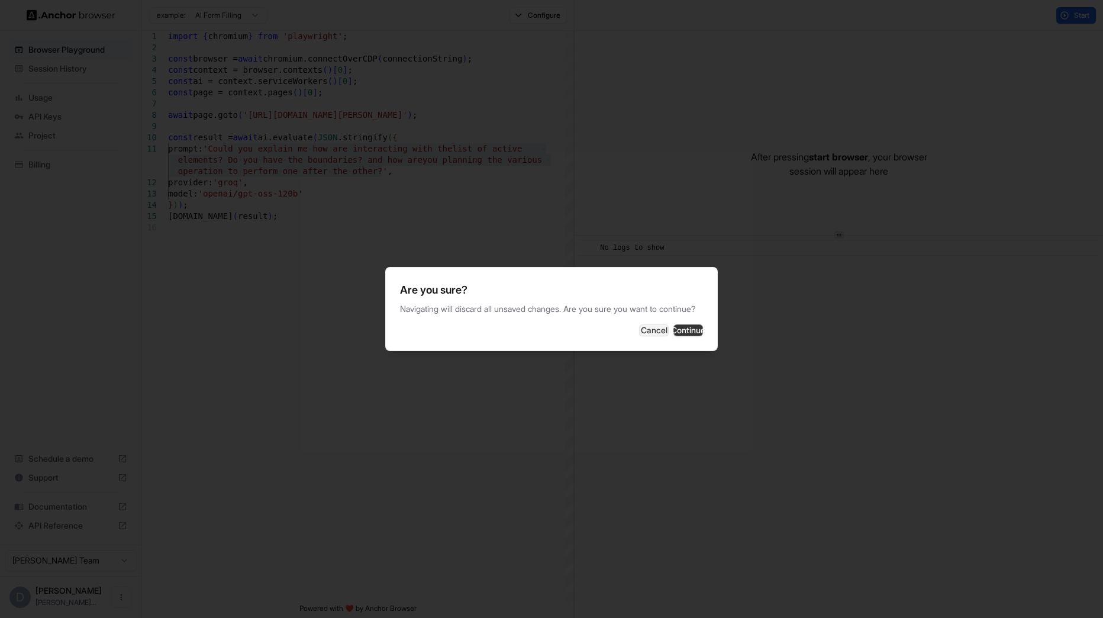
click at [680, 336] on button "Continue" at bounding box center [688, 330] width 30 height 12
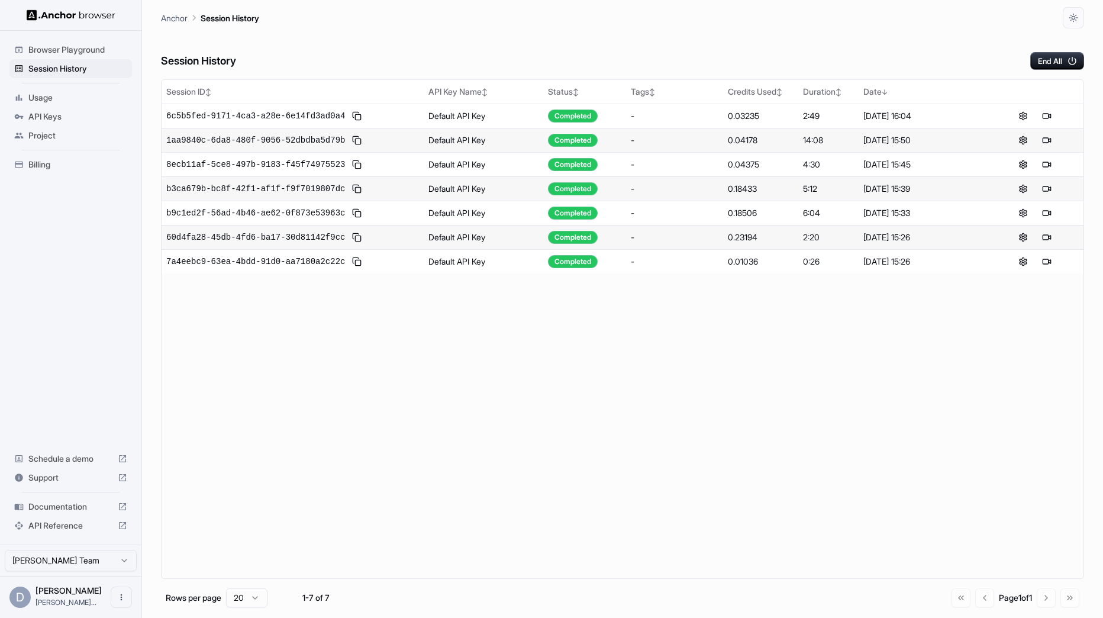
click at [100, 96] on span "Usage" at bounding box center [77, 98] width 99 height 12
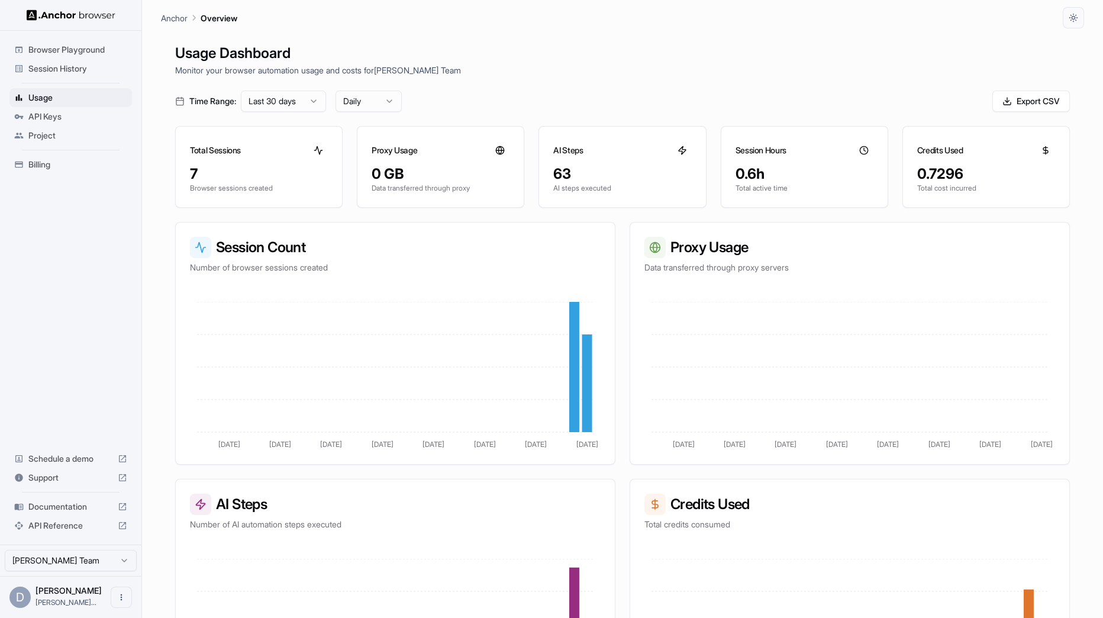
click at [74, 67] on span "Session History" at bounding box center [77, 69] width 99 height 12
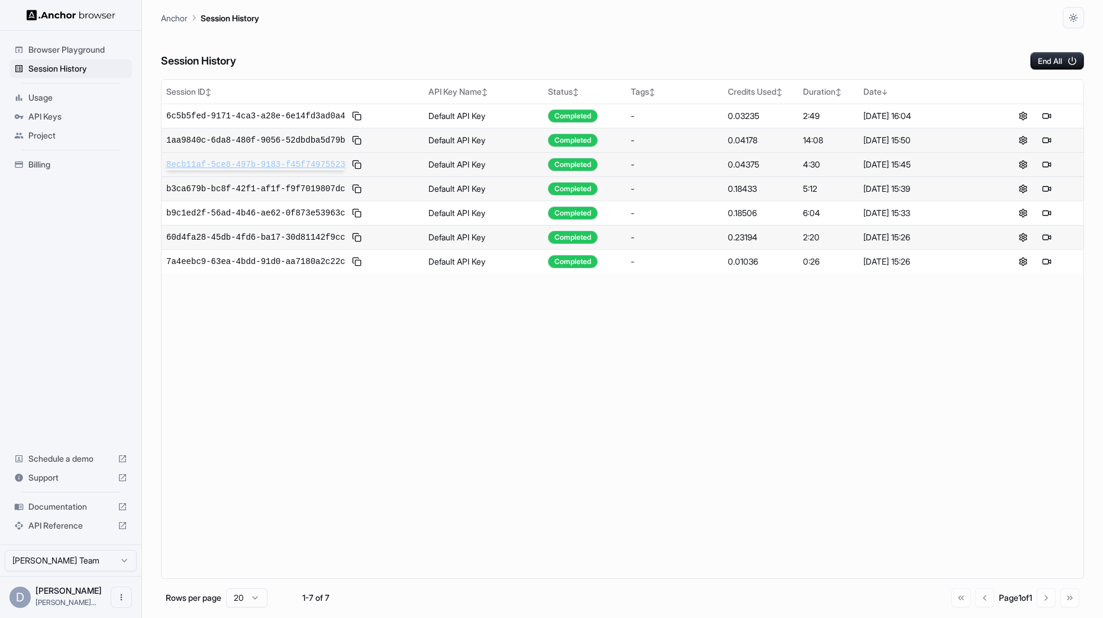
click at [315, 163] on span "8ecb11af-5ce8-497b-9183-f45f74975523" at bounding box center [255, 165] width 179 height 12
click at [70, 50] on span "Browser Playground" at bounding box center [77, 50] width 99 height 12
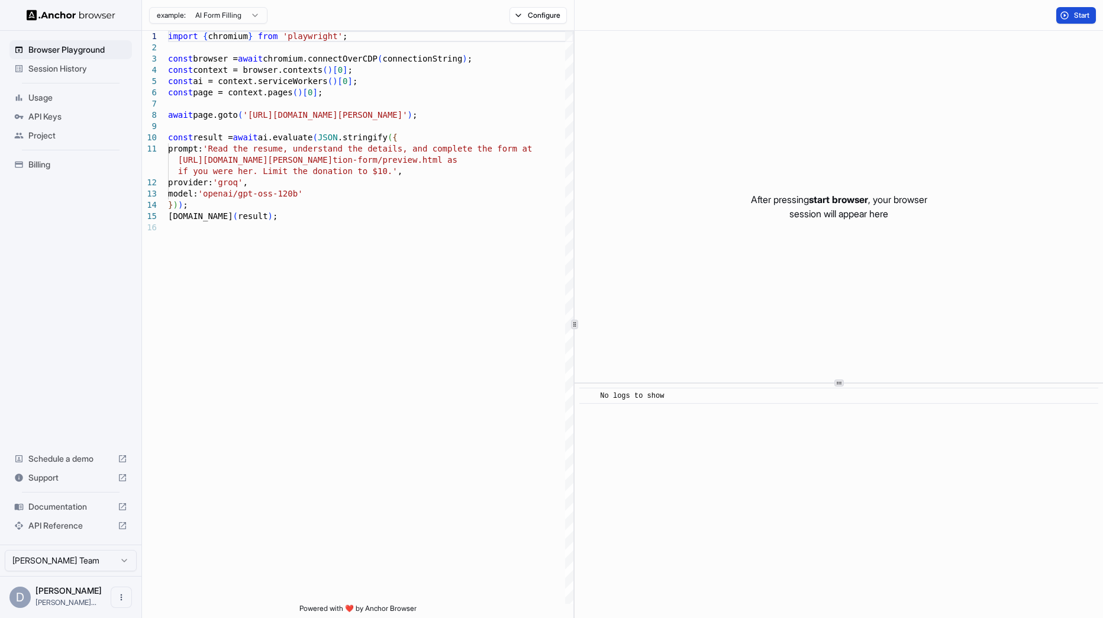
click at [1071, 17] on button "Start" at bounding box center [1076, 15] width 40 height 17
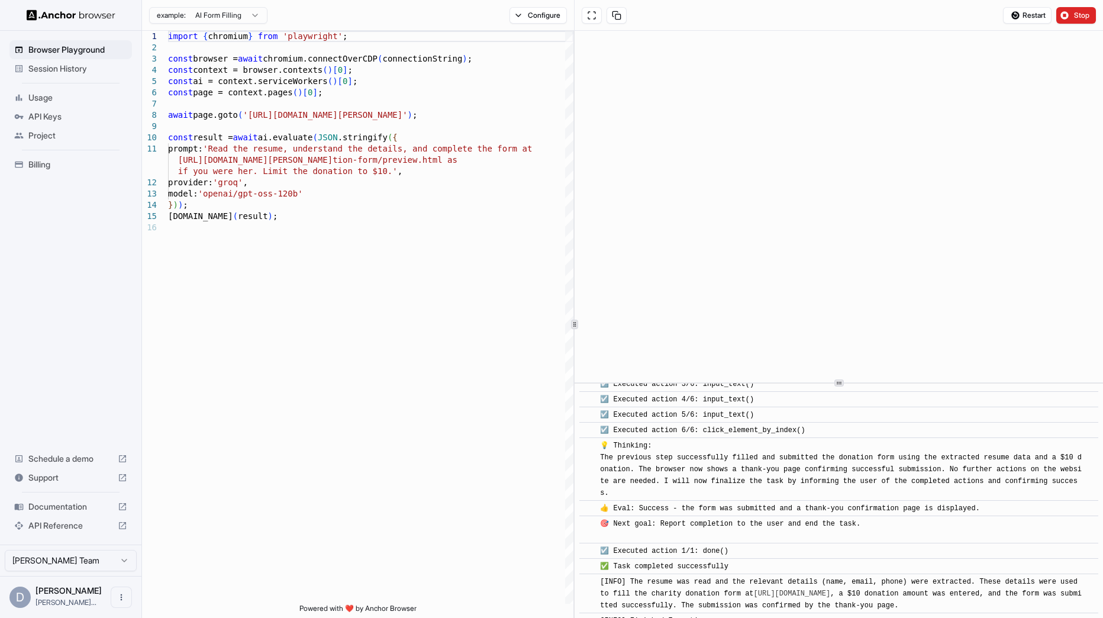
scroll to position [506, 0]
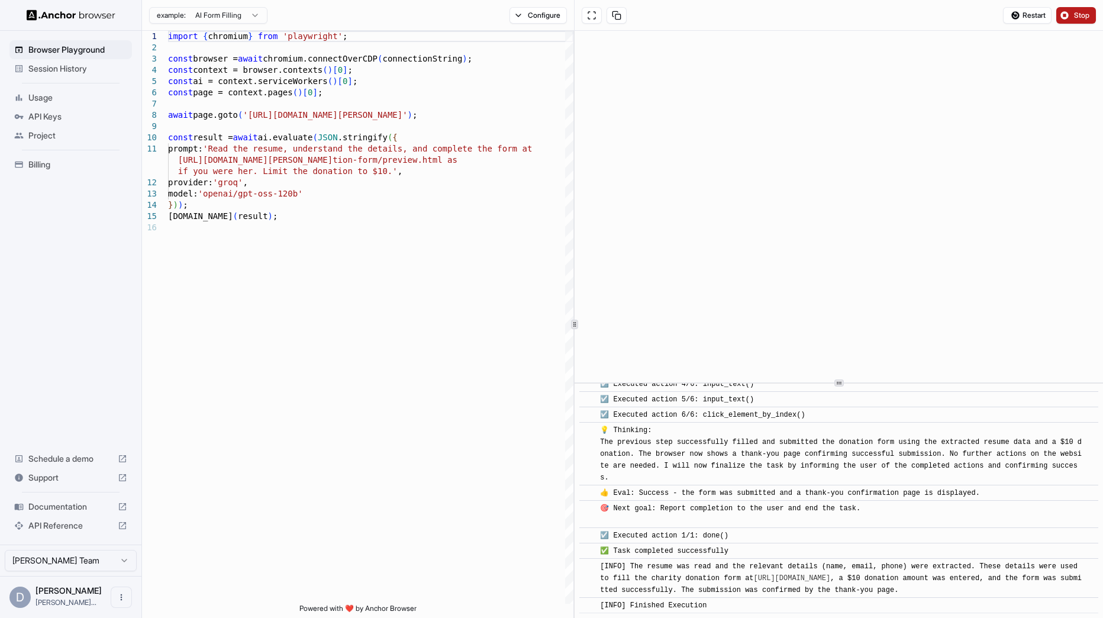
click at [1074, 10] on button "Stop" at bounding box center [1076, 15] width 40 height 17
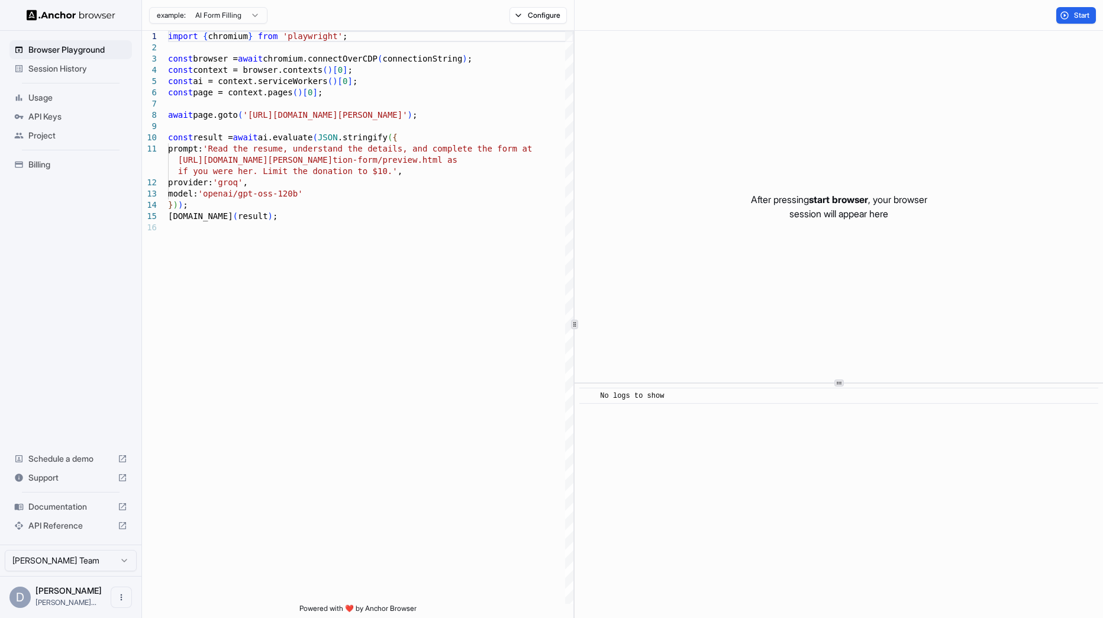
click at [96, 69] on span "Session History" at bounding box center [77, 69] width 99 height 12
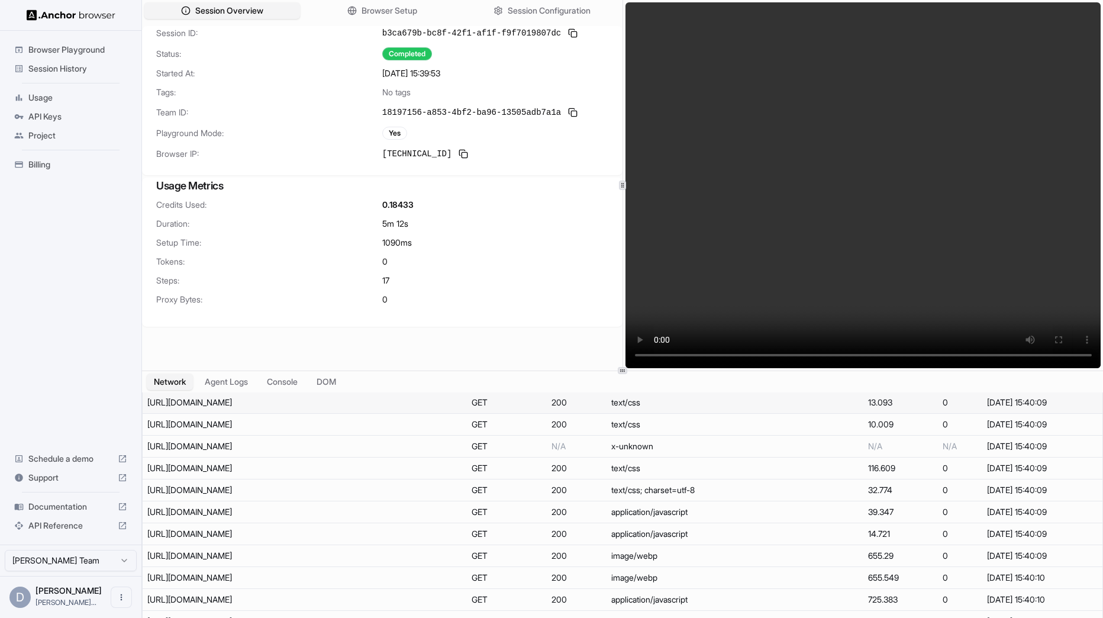
scroll to position [60, 0]
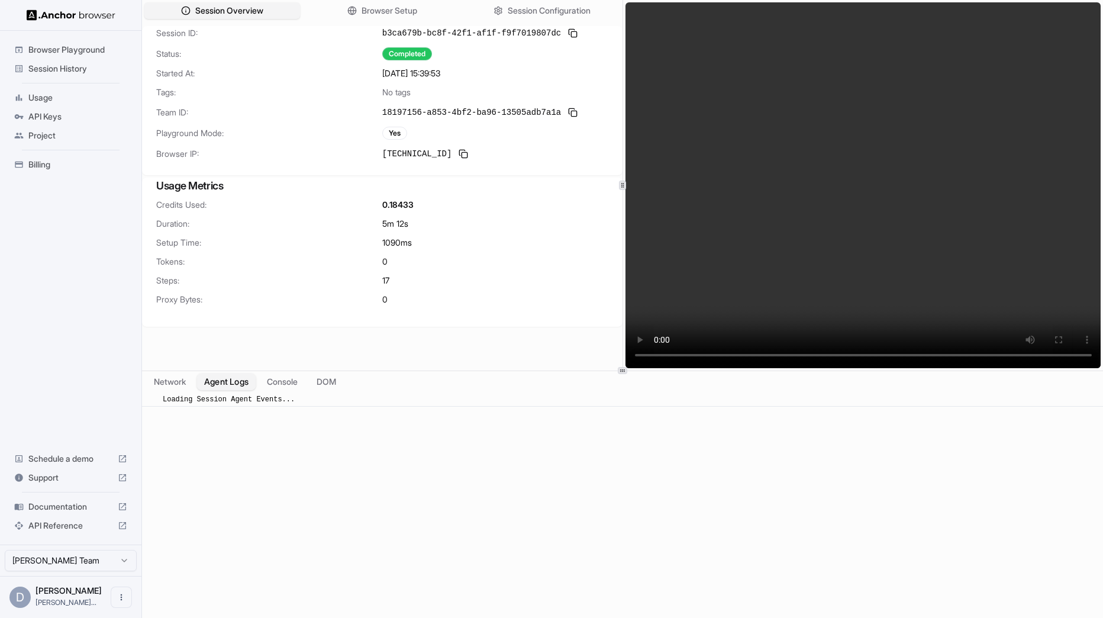
click at [239, 383] on button "Agent Logs" at bounding box center [226, 381] width 59 height 17
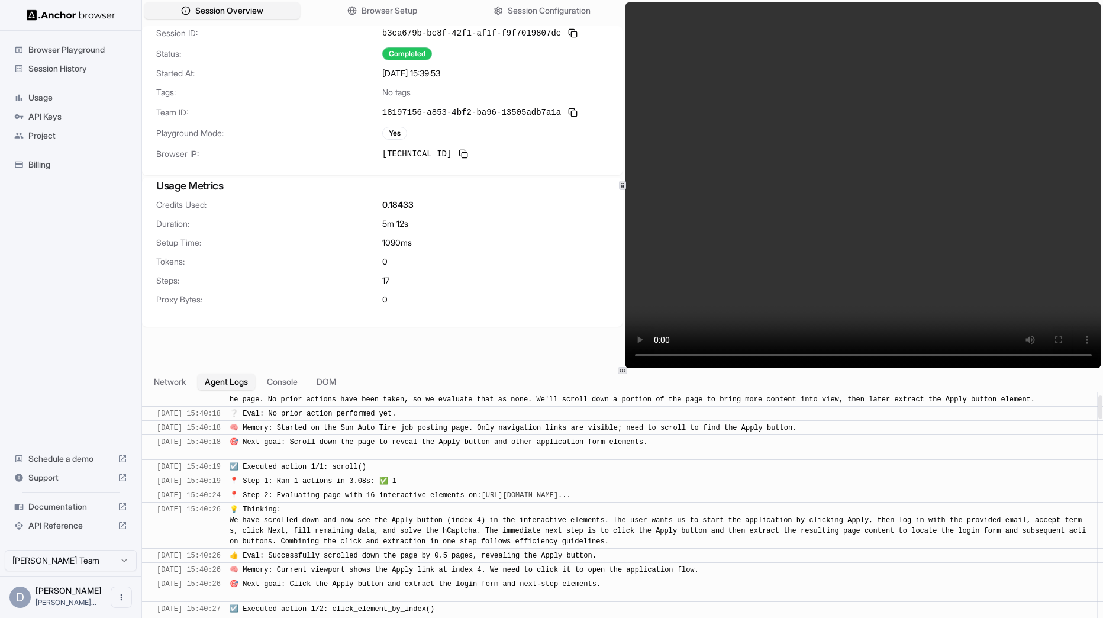
scroll to position [0, 0]
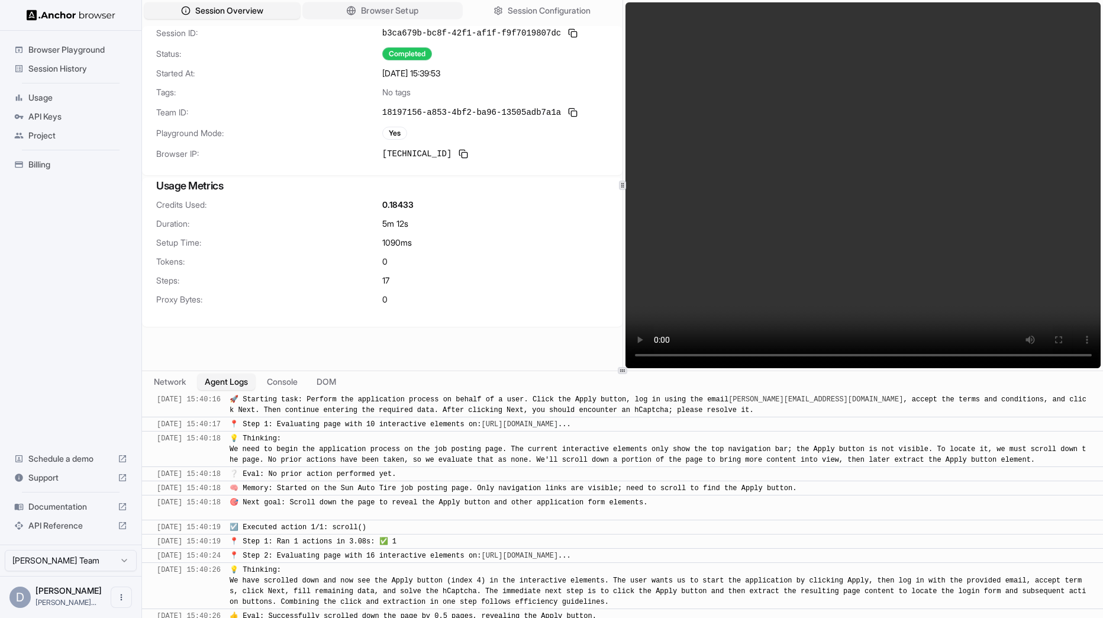
click at [397, 8] on span "Browser Setup" at bounding box center [389, 11] width 57 height 12
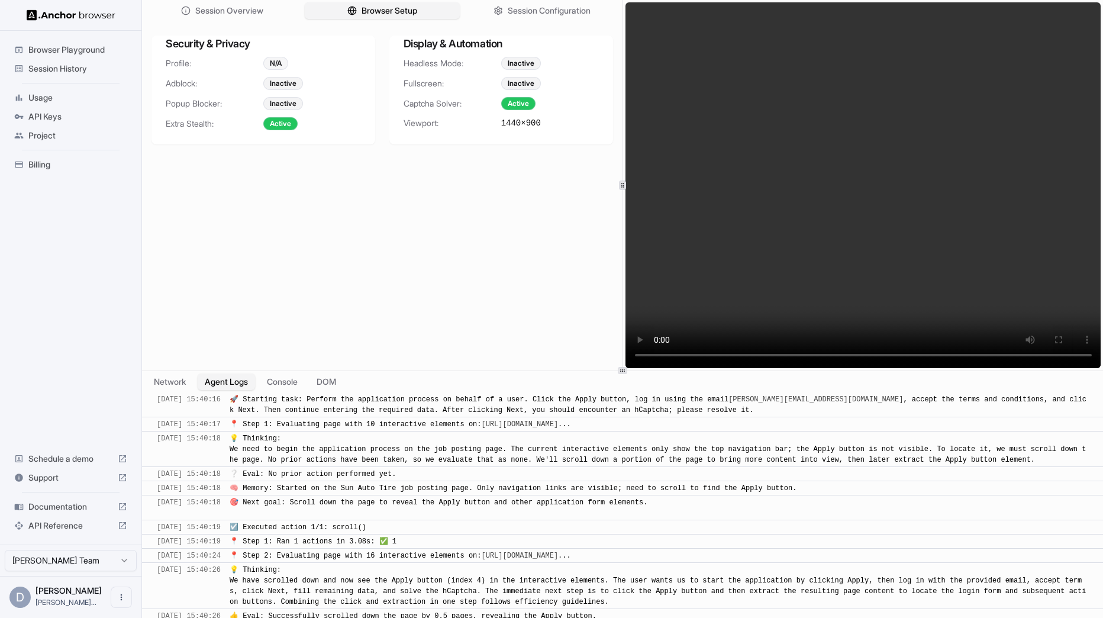
click at [280, 61] on div "N/A" at bounding box center [275, 63] width 25 height 13
click at [212, 238] on div "Session Overview Browser Setup Session Configuration Security & Privacy Profile…" at bounding box center [382, 185] width 480 height 370
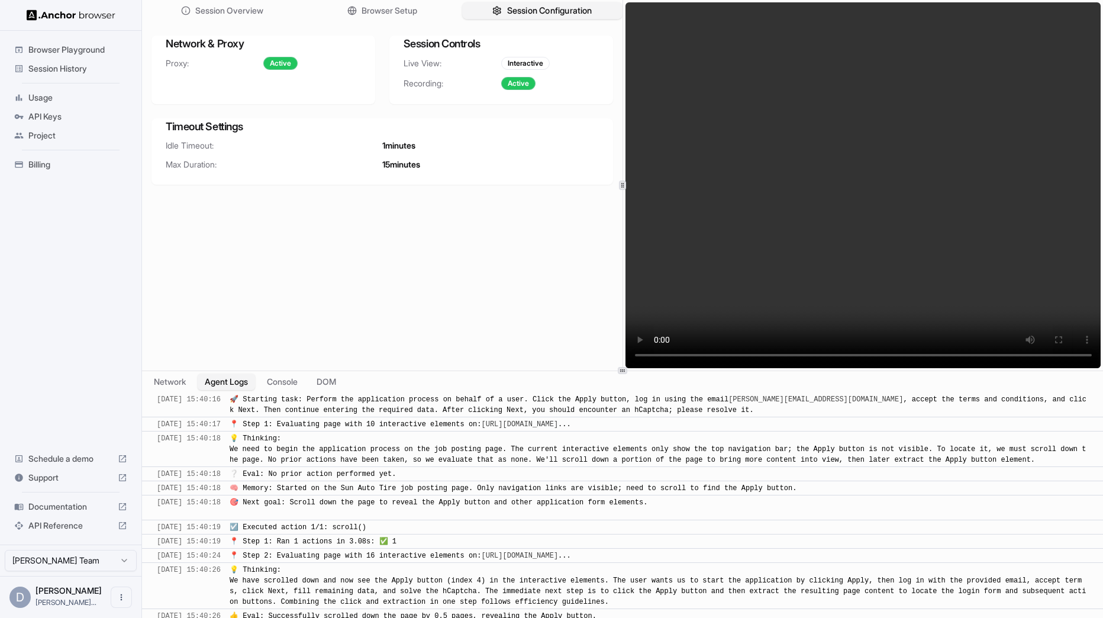
click at [529, 5] on span "Session Configuration" at bounding box center [549, 11] width 85 height 12
click at [240, 2] on div "Session Overview Browser Setup Session Configuration" at bounding box center [382, 10] width 480 height 21
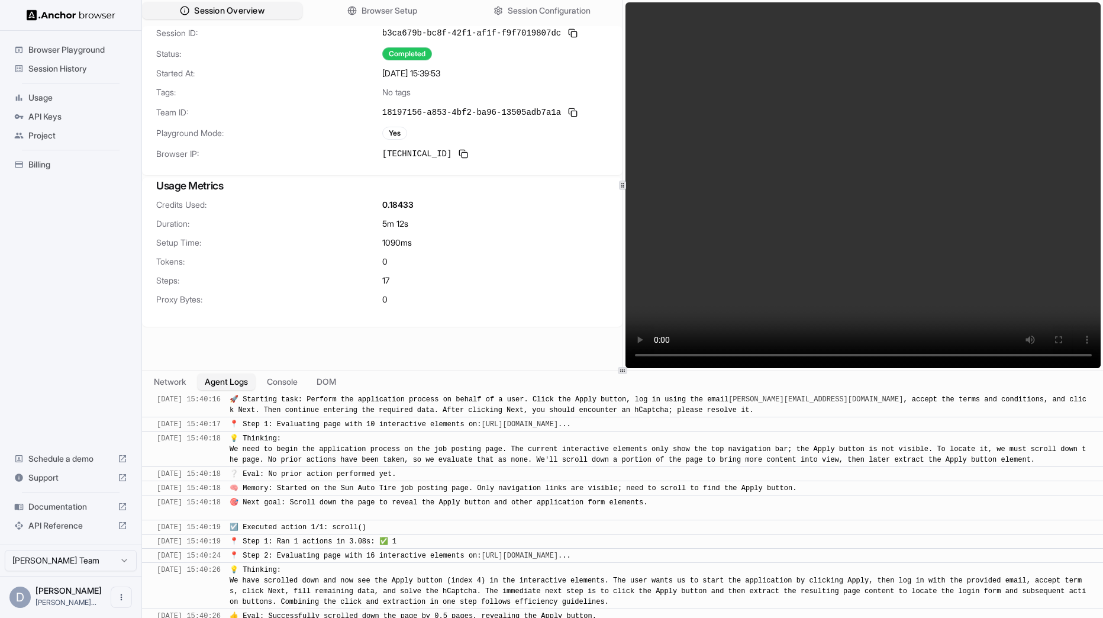
click at [240, 11] on span "Session Overview" at bounding box center [229, 11] width 70 height 12
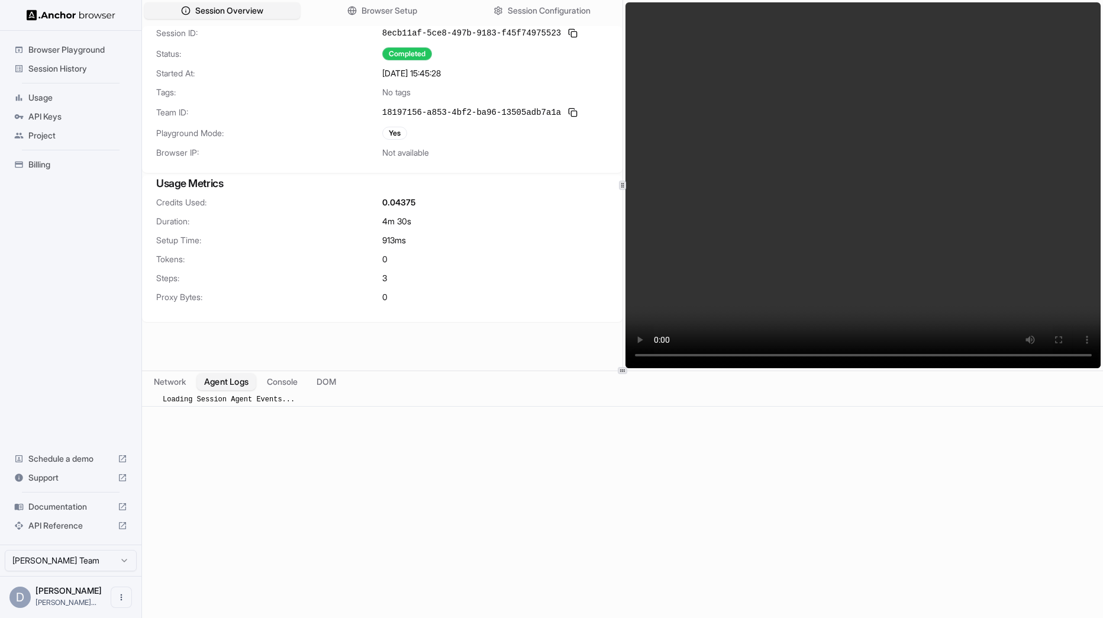
click at [240, 382] on button "Agent Logs" at bounding box center [226, 381] width 59 height 17
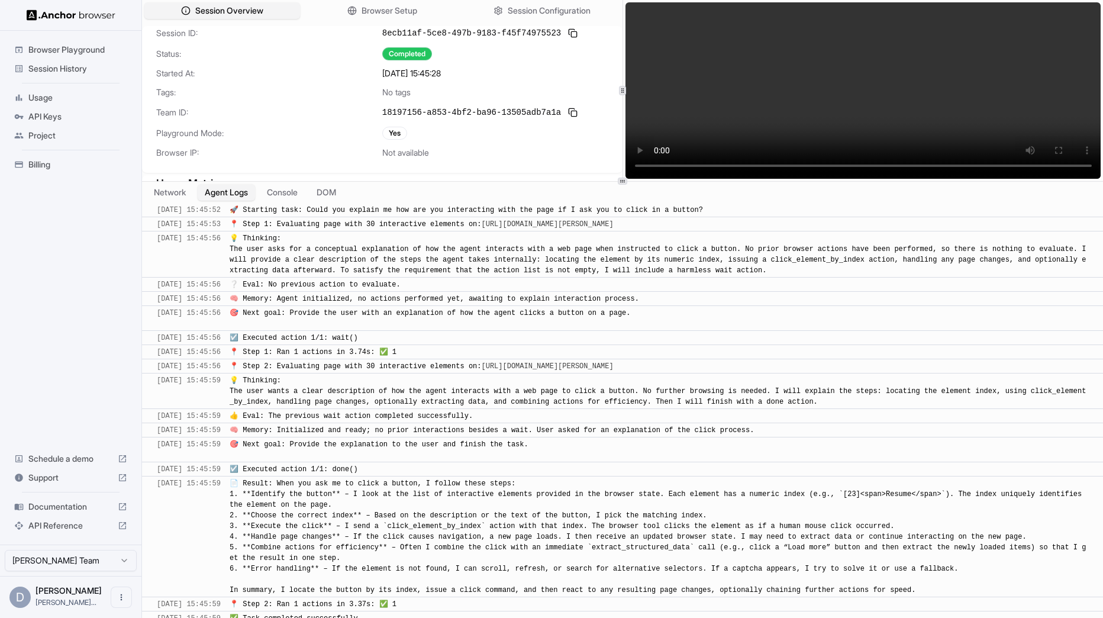
click at [584, 181] on div at bounding box center [622, 181] width 961 height 1
click at [92, 69] on span "Session History" at bounding box center [77, 69] width 99 height 12
